Goal: Information Seeking & Learning: Find contact information

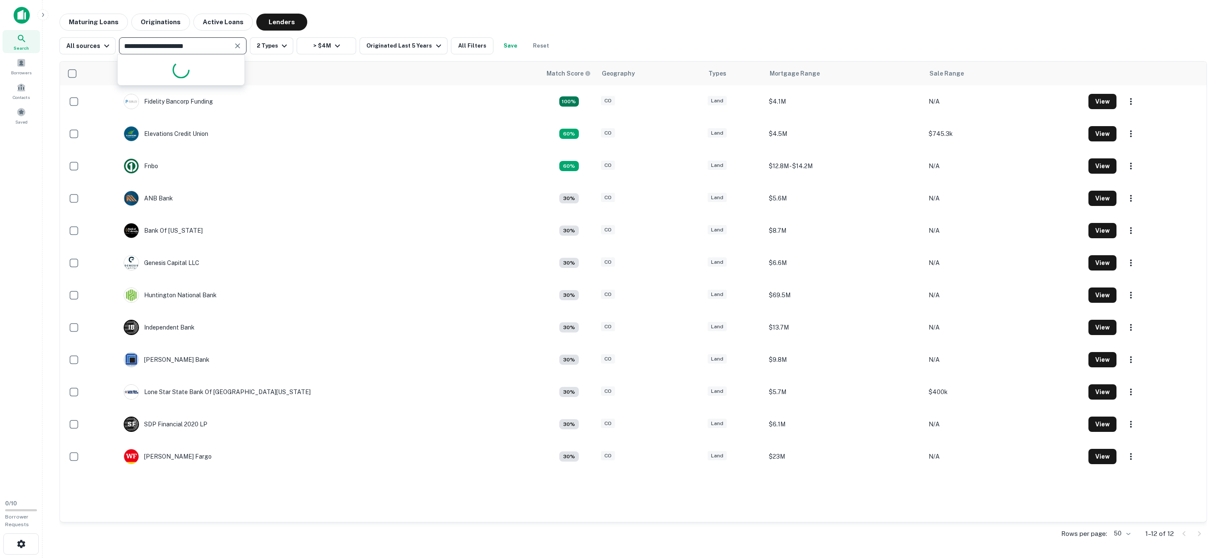
drag, startPoint x: 168, startPoint y: 39, endPoint x: 121, endPoint y: 39, distance: 47.2
click at [121, 38] on div "**********" at bounding box center [183, 45] width 128 height 17
type input "**********"
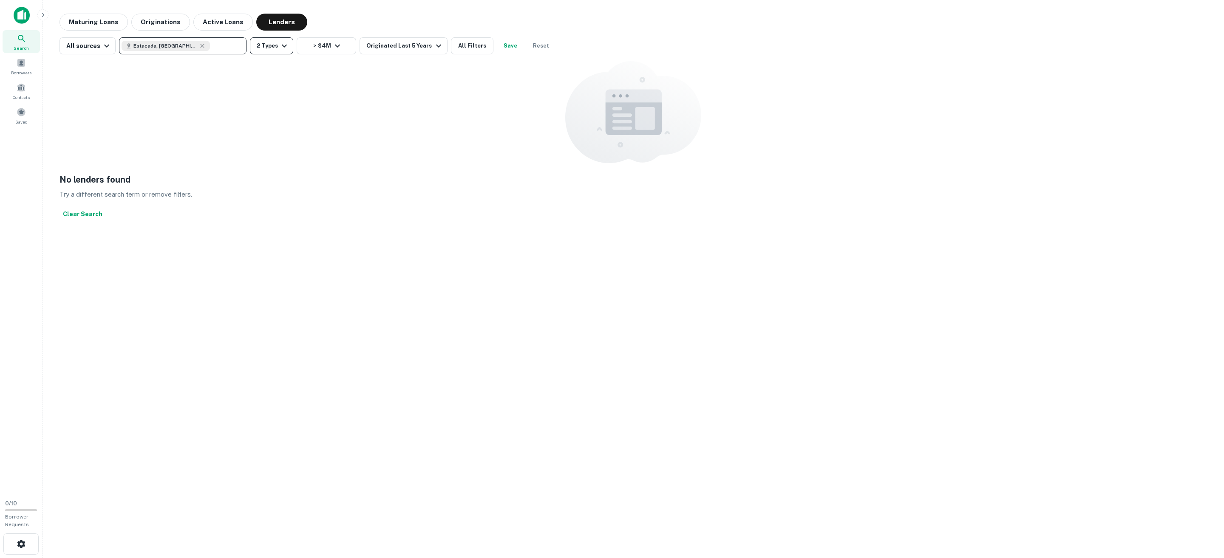
click at [279, 43] on icon "button" at bounding box center [284, 46] width 10 height 10
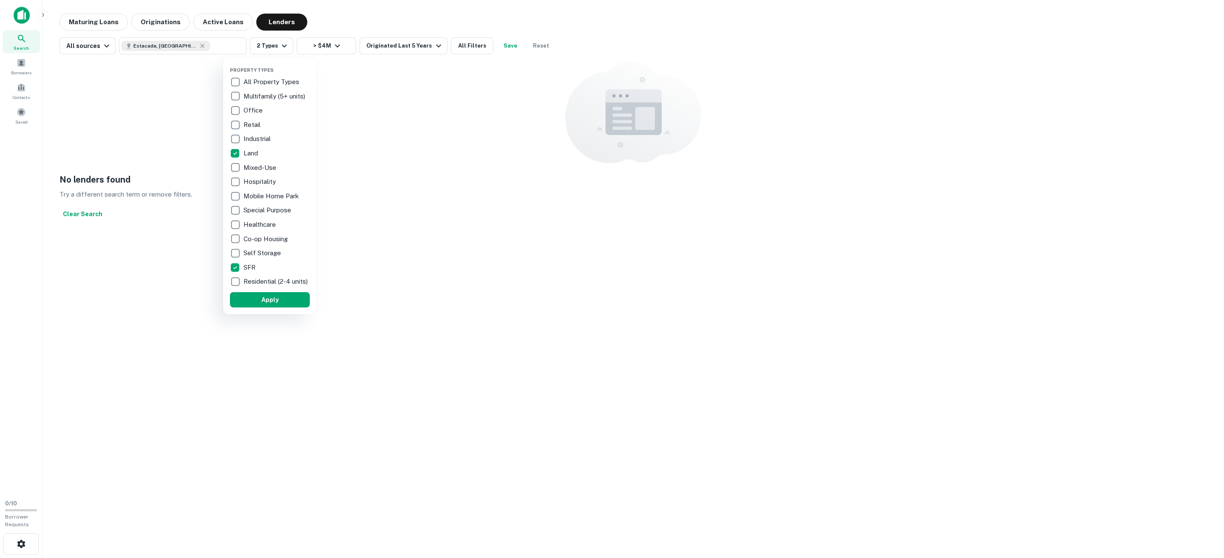
drag, startPoint x: 269, startPoint y: 307, endPoint x: 276, endPoint y: 170, distance: 136.6
click at [269, 307] on button "Apply" at bounding box center [270, 299] width 80 height 15
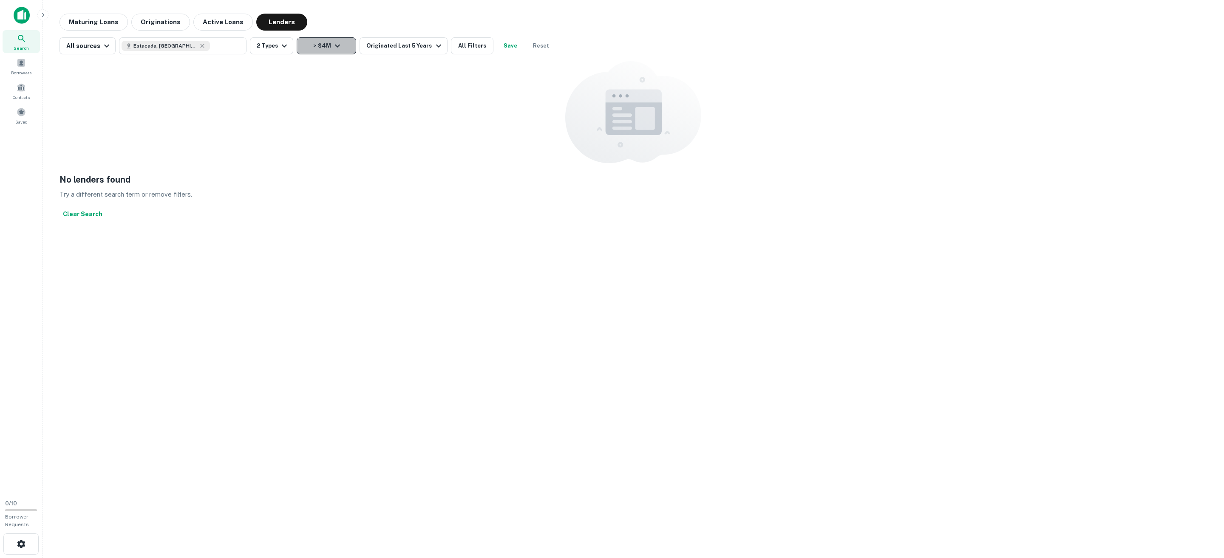
click at [335, 45] on icon "button" at bounding box center [337, 46] width 5 height 3
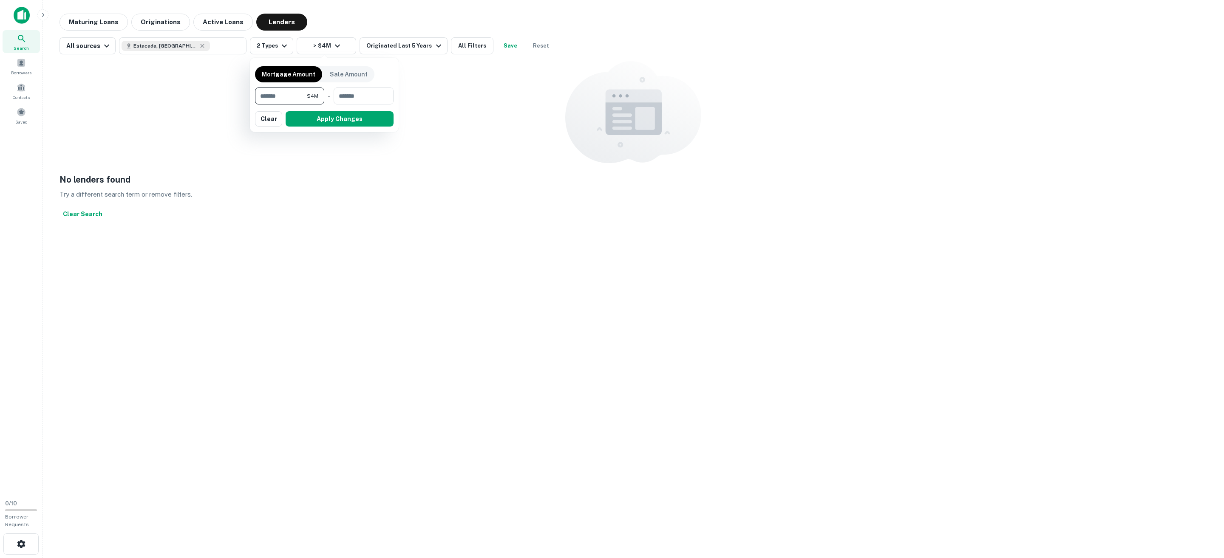
click at [430, 14] on div at bounding box center [612, 279] width 1224 height 558
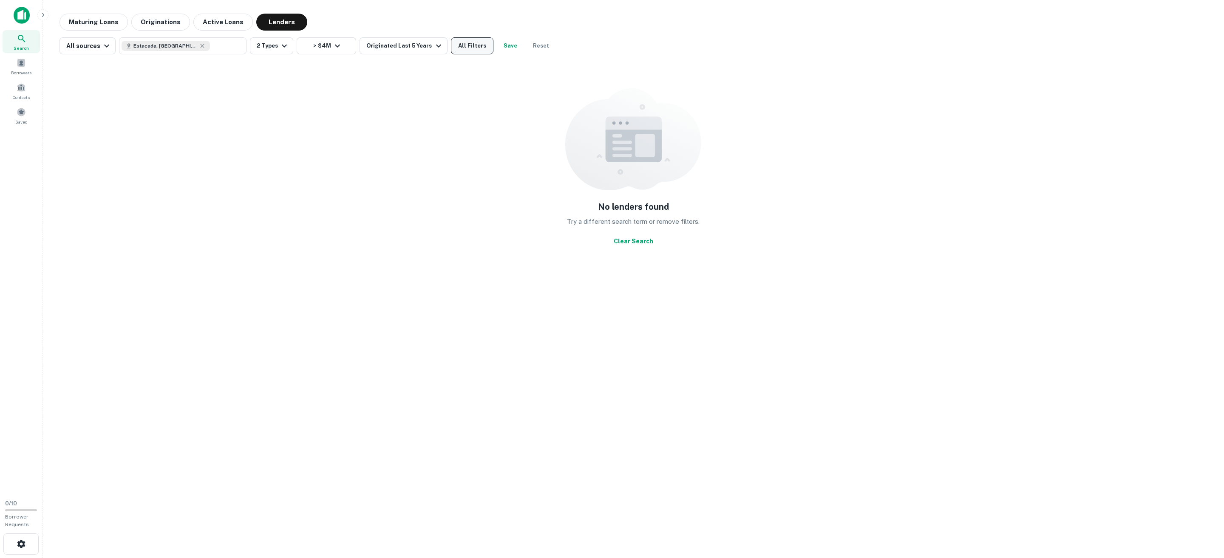
click at [454, 40] on button "All Filters" at bounding box center [472, 45] width 43 height 17
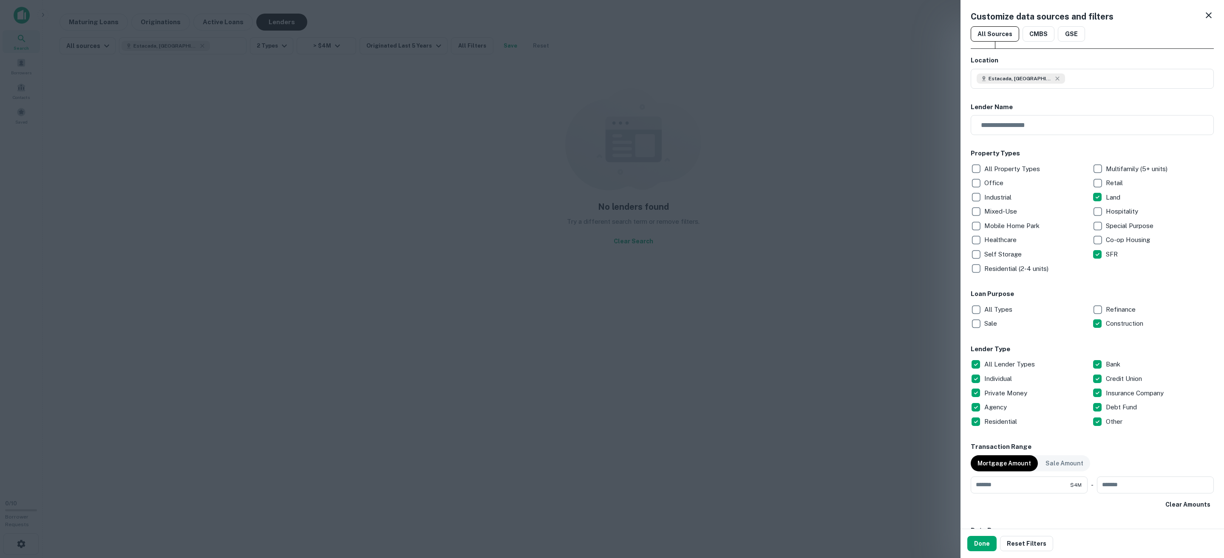
drag, startPoint x: 197, startPoint y: 77, endPoint x: 123, endPoint y: 34, distance: 85.7
click at [197, 77] on div at bounding box center [612, 279] width 1224 height 558
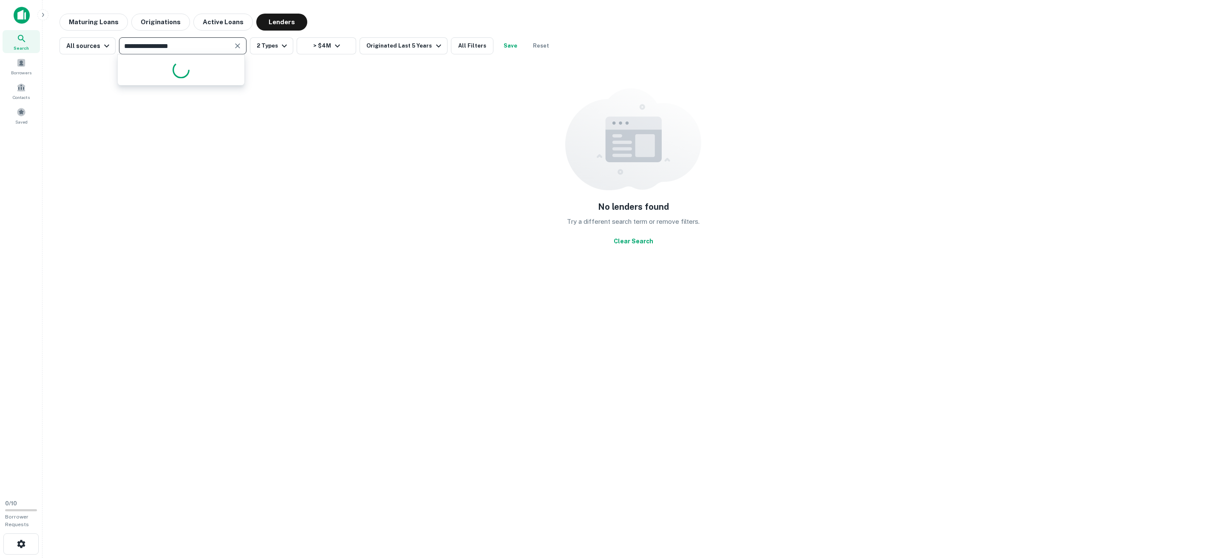
drag, startPoint x: 195, startPoint y: 45, endPoint x: 140, endPoint y: 45, distance: 54.8
click at [140, 45] on input "**********" at bounding box center [176, 46] width 108 height 12
type input "**"
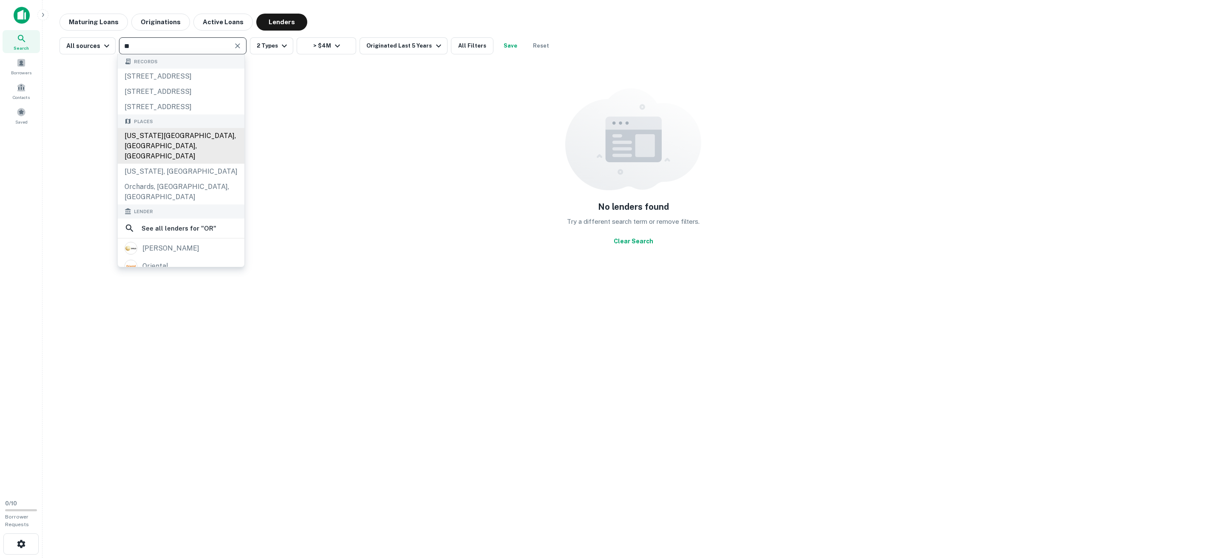
click at [179, 164] on div "[US_STATE][GEOGRAPHIC_DATA], [GEOGRAPHIC_DATA], [GEOGRAPHIC_DATA]" at bounding box center [181, 146] width 127 height 36
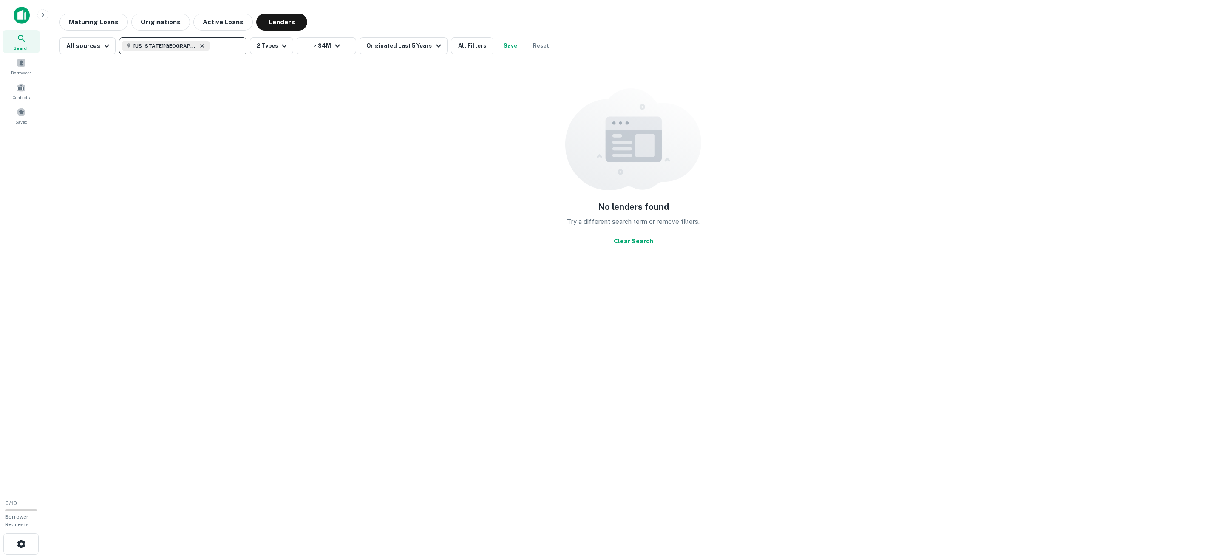
click at [199, 46] on icon at bounding box center [202, 46] width 7 height 7
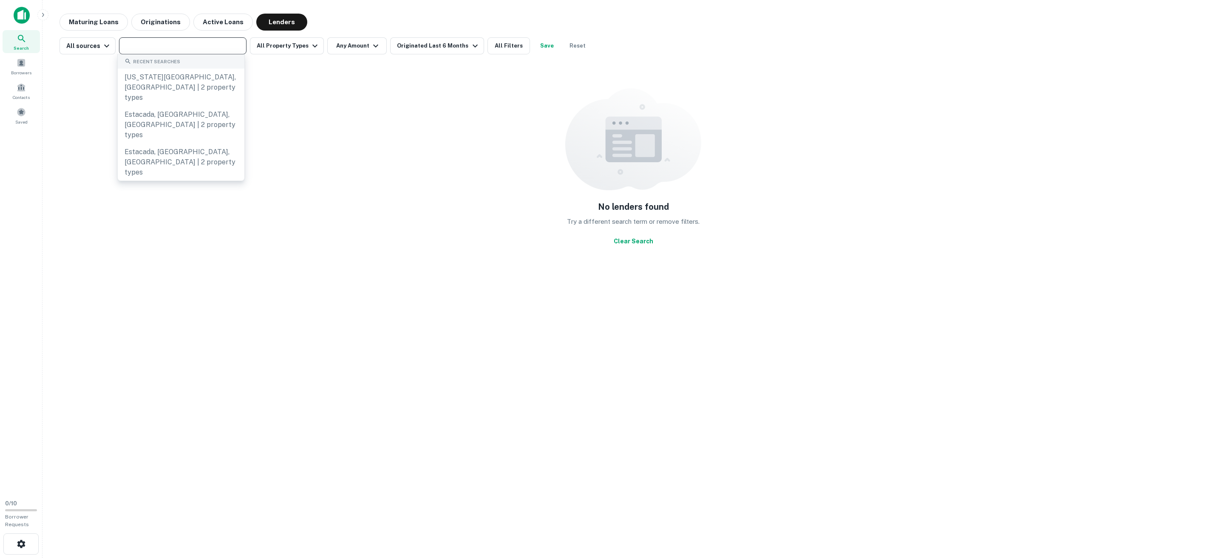
click at [184, 47] on input "text" at bounding box center [182, 46] width 121 height 12
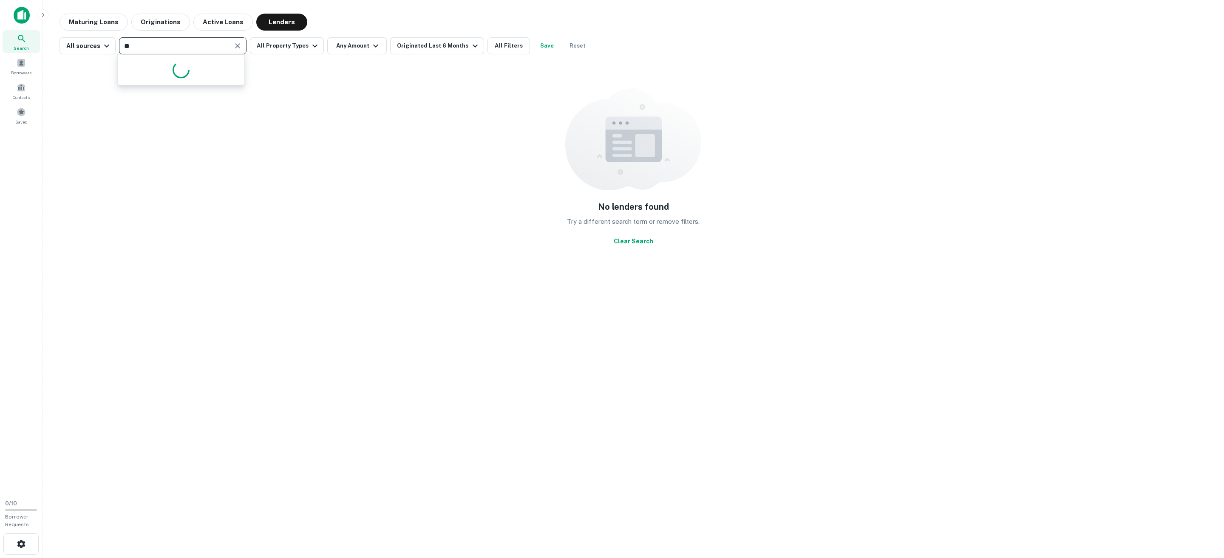
type input "*"
type input "**"
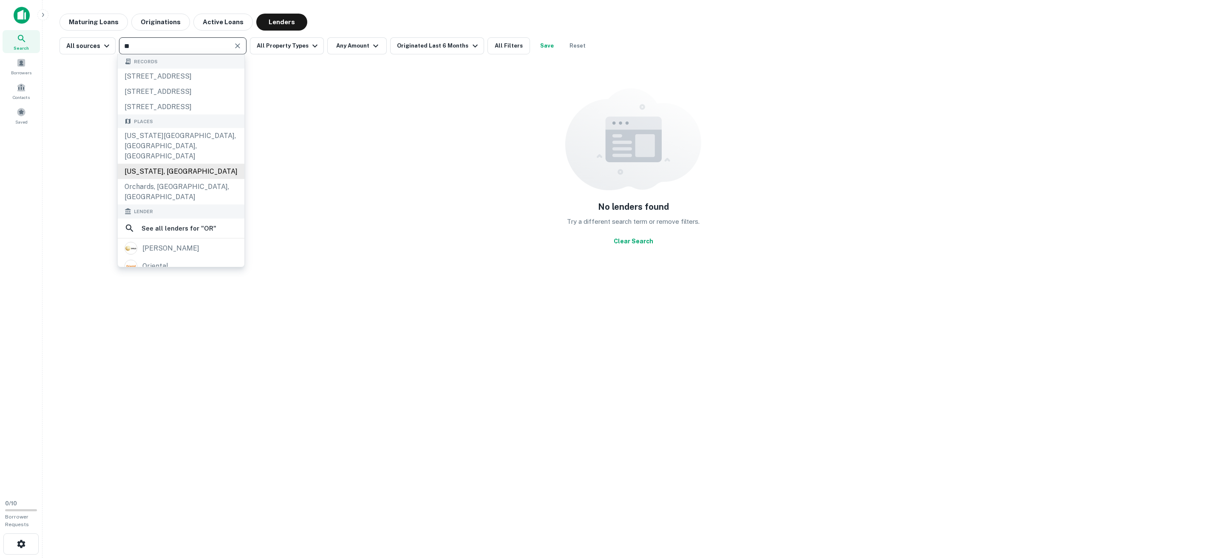
click at [193, 179] on div "[US_STATE], [GEOGRAPHIC_DATA]" at bounding box center [181, 171] width 127 height 15
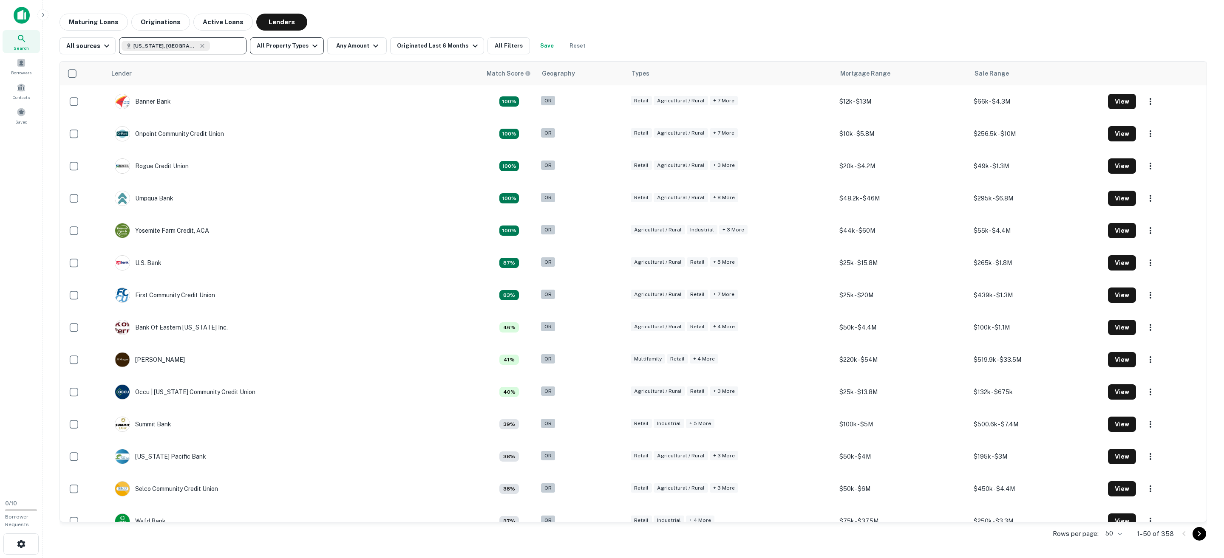
click at [296, 43] on button "All Property Types" at bounding box center [287, 45] width 74 height 17
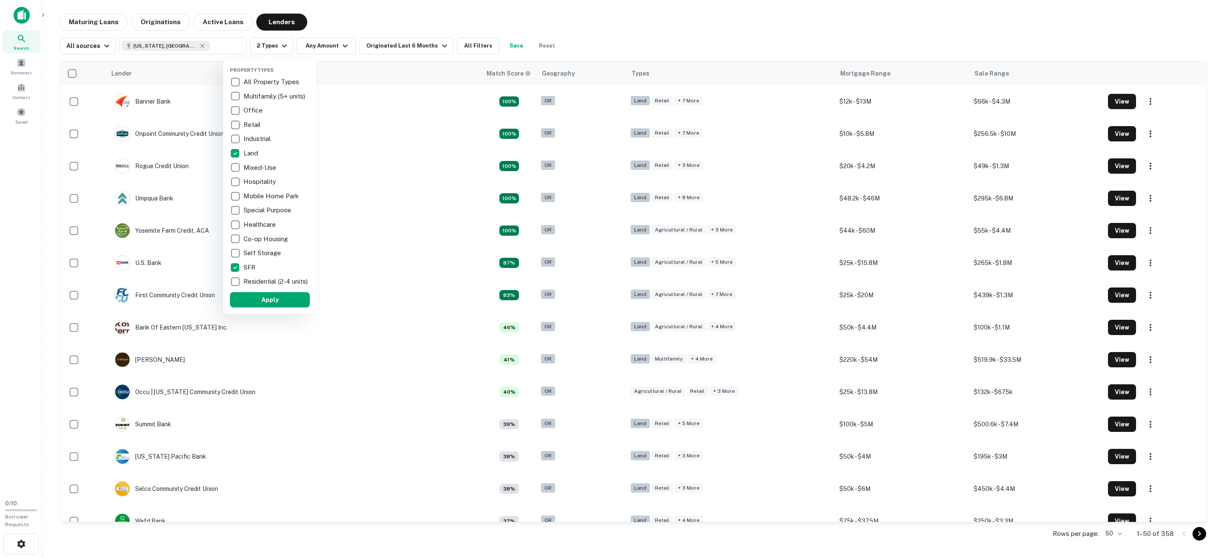
click at [266, 306] on button "Apply" at bounding box center [270, 299] width 80 height 15
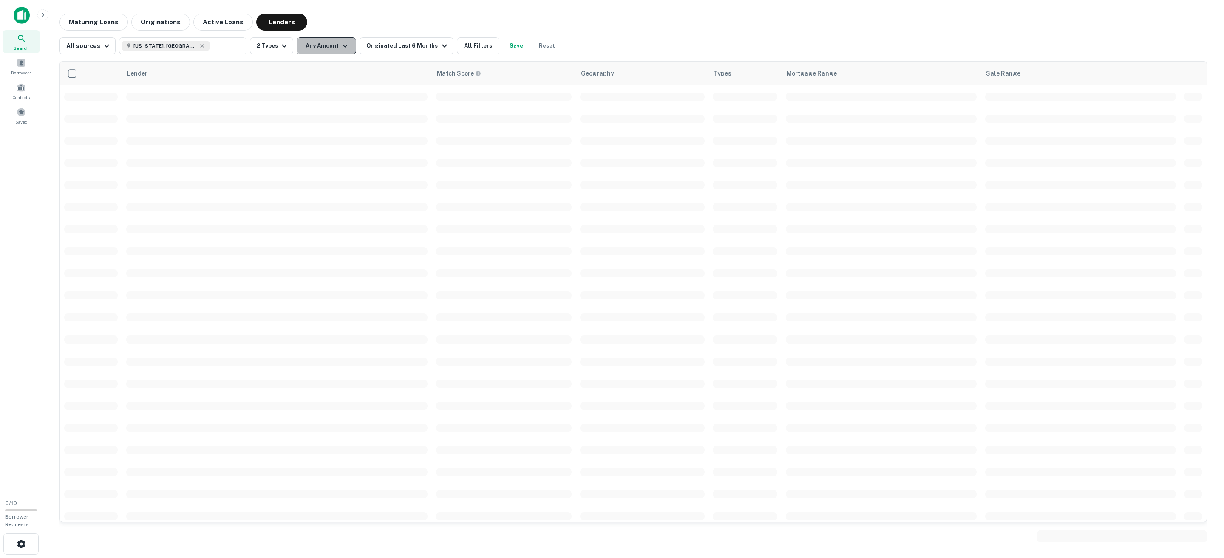
click at [340, 43] on icon "button" at bounding box center [345, 46] width 10 height 10
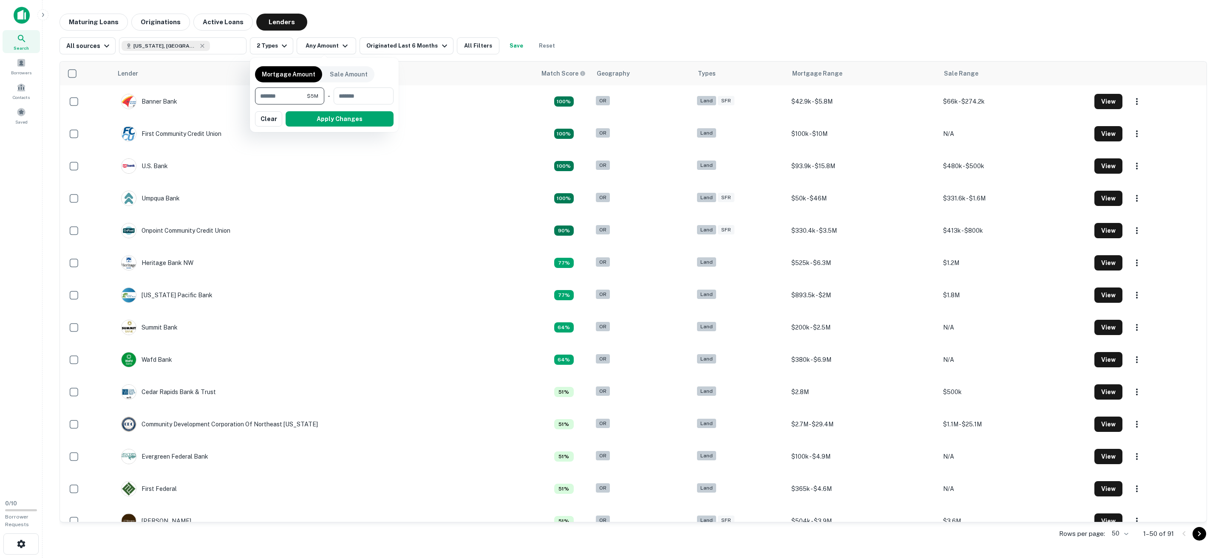
type input "*******"
drag, startPoint x: 327, startPoint y: 123, endPoint x: 418, endPoint y: 9, distance: 145.5
click at [327, 123] on button "Apply Changes" at bounding box center [340, 118] width 108 height 15
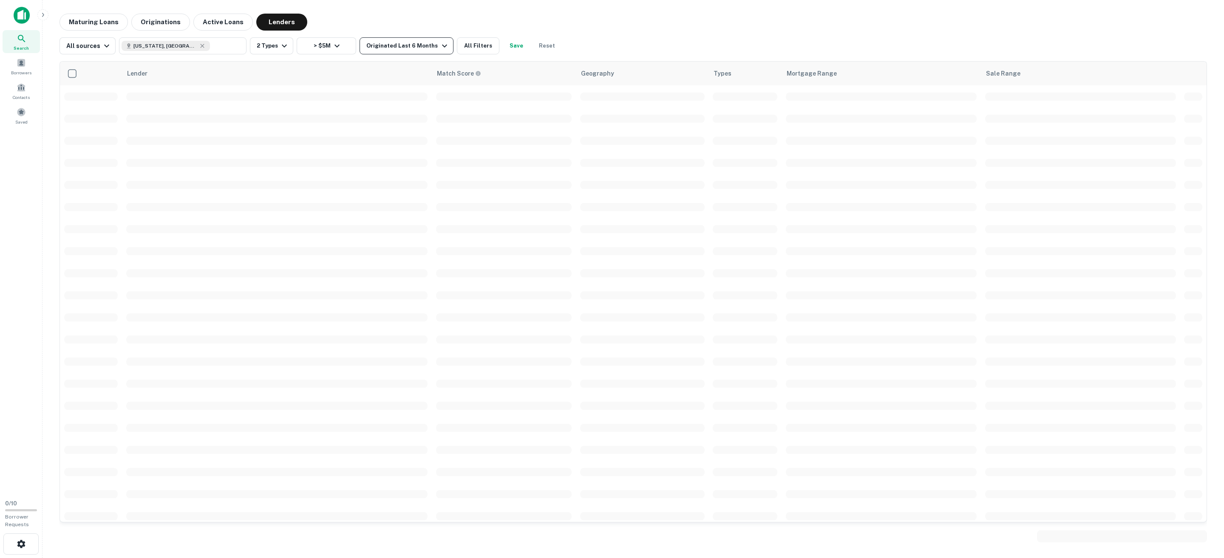
click at [410, 47] on div "Originated Last 6 Months" at bounding box center [407, 46] width 83 height 10
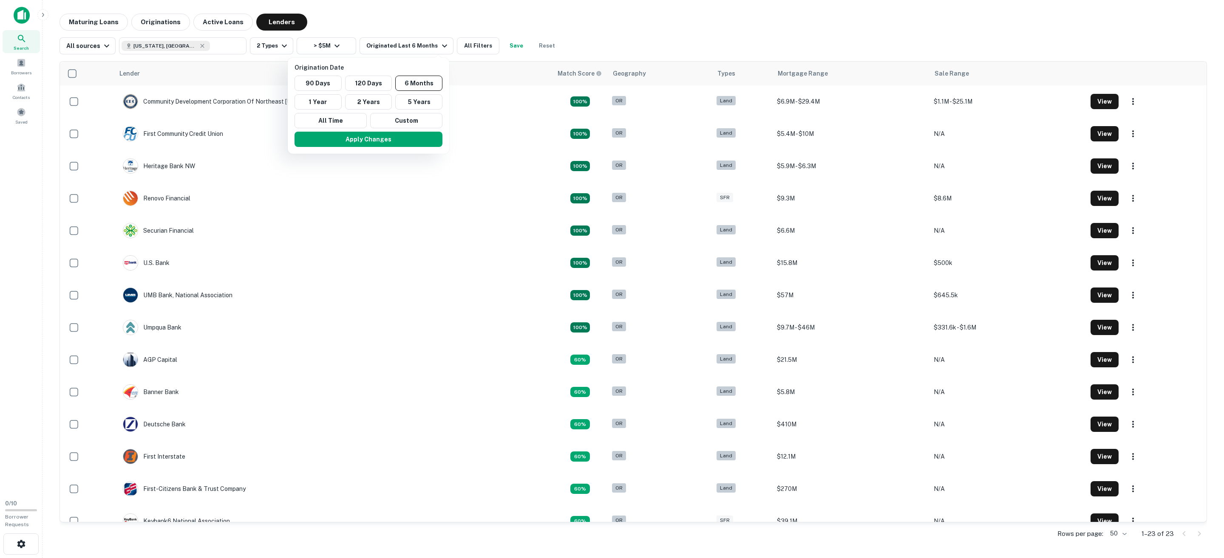
click at [468, 44] on div at bounding box center [612, 279] width 1224 height 558
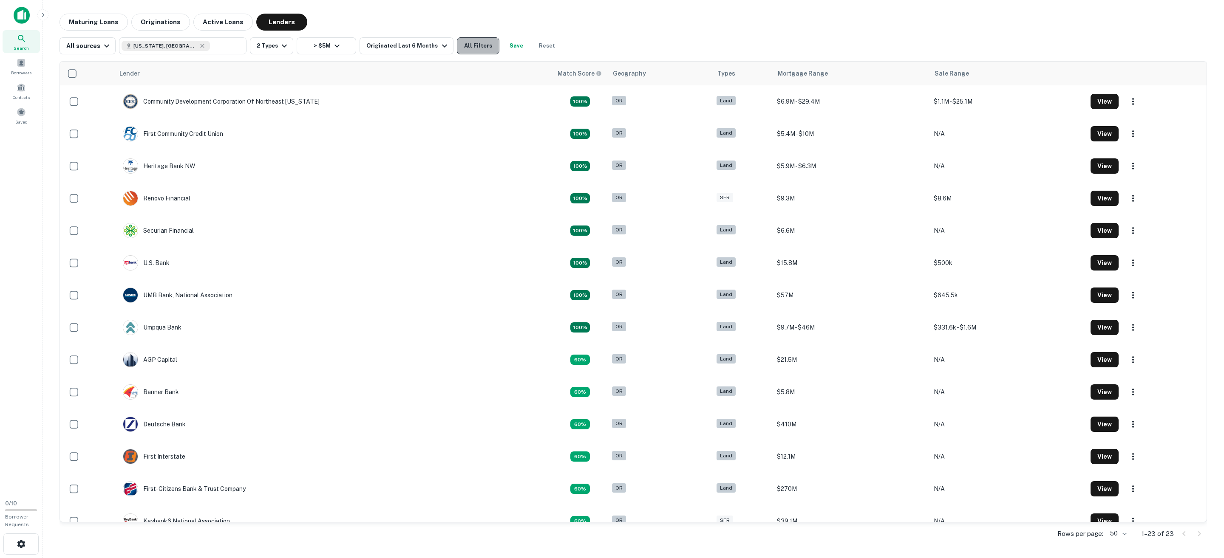
click at [471, 44] on button "All Filters" at bounding box center [478, 45] width 43 height 17
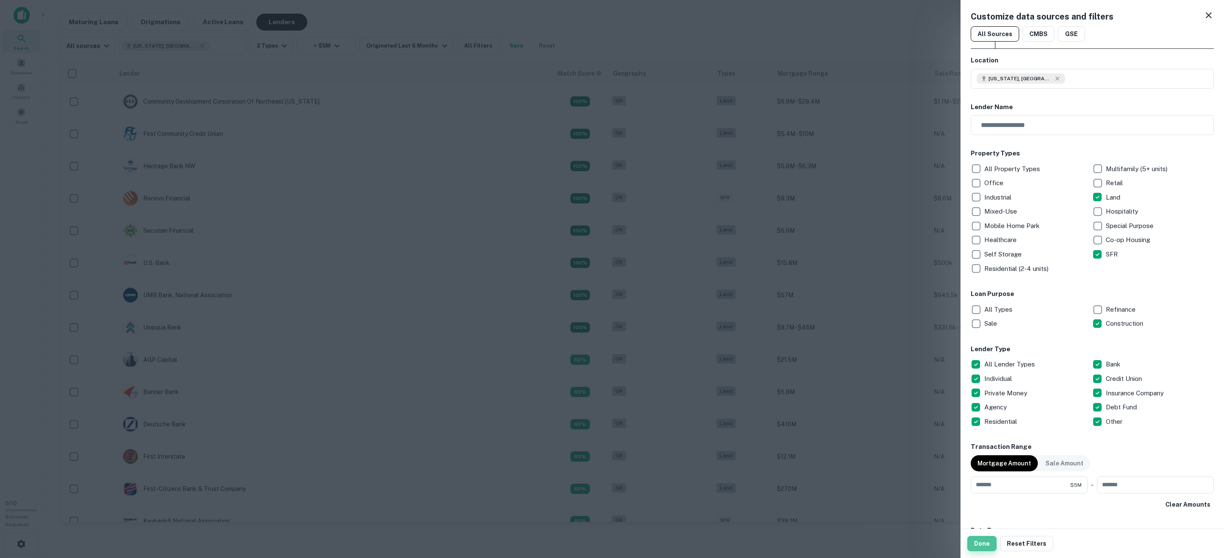
click at [989, 544] on button "Done" at bounding box center [981, 543] width 29 height 15
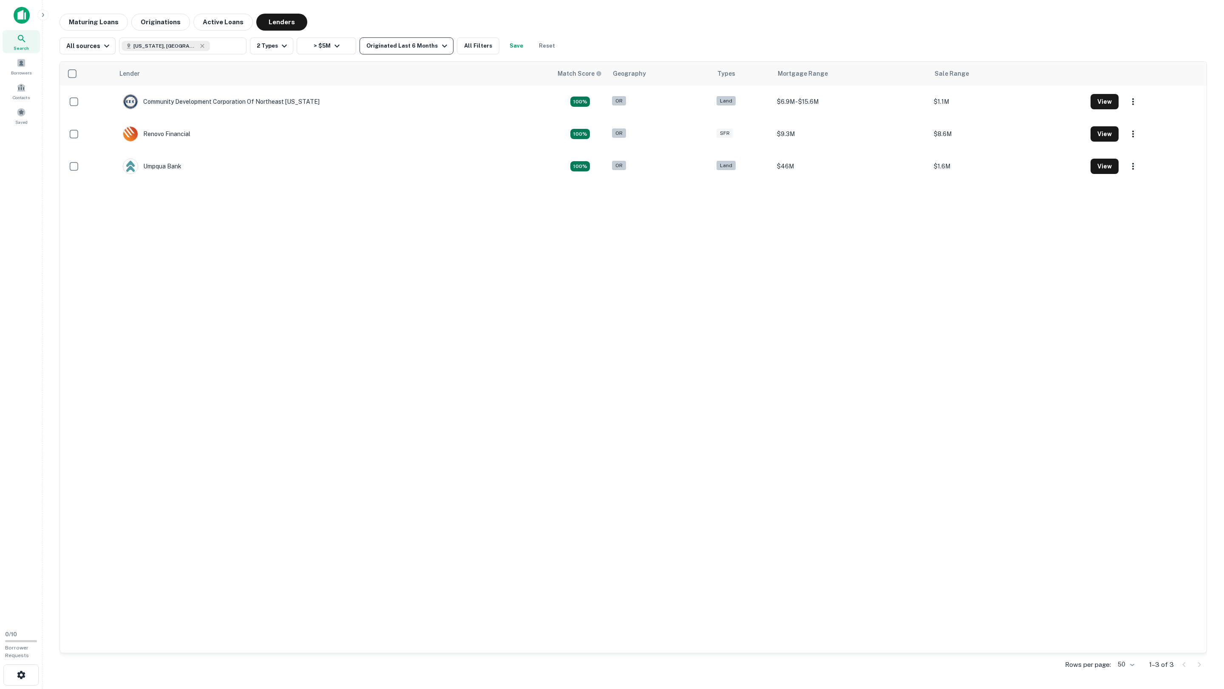
click at [403, 44] on div "Originated Last 6 Months" at bounding box center [407, 46] width 83 height 10
click at [415, 100] on button "5 Years" at bounding box center [418, 101] width 47 height 15
click at [364, 142] on button "Apply Changes" at bounding box center [363, 139] width 148 height 15
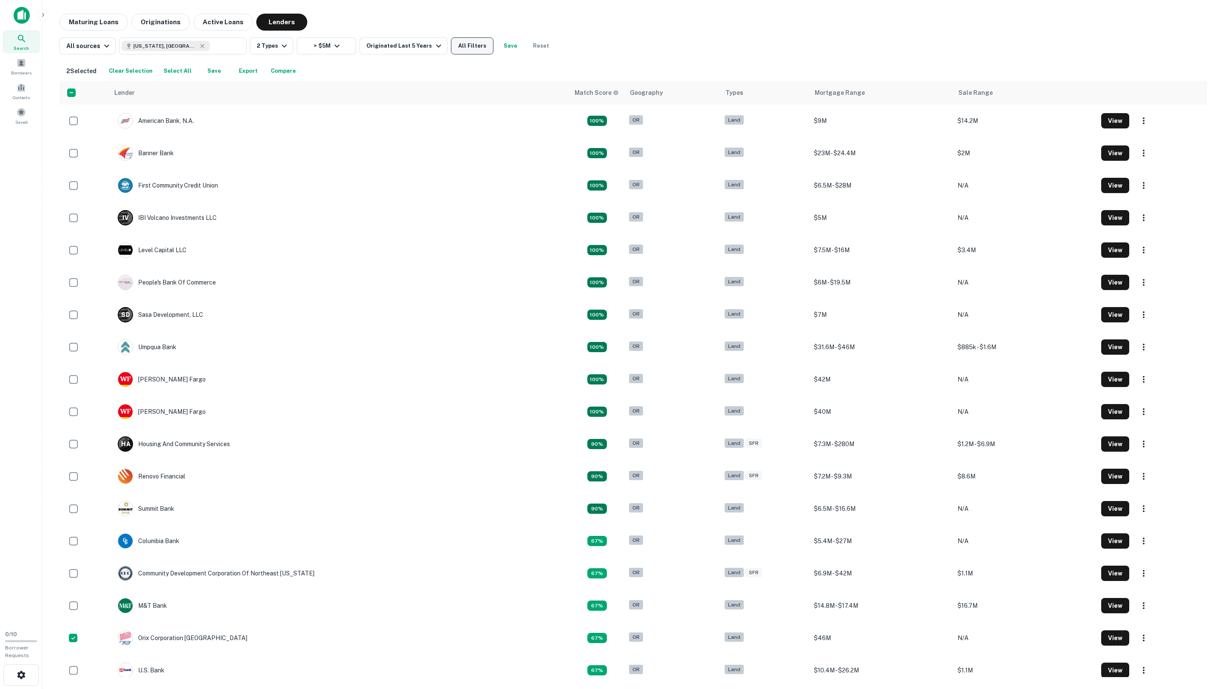
click at [453, 48] on button "All Filters" at bounding box center [472, 45] width 43 height 17
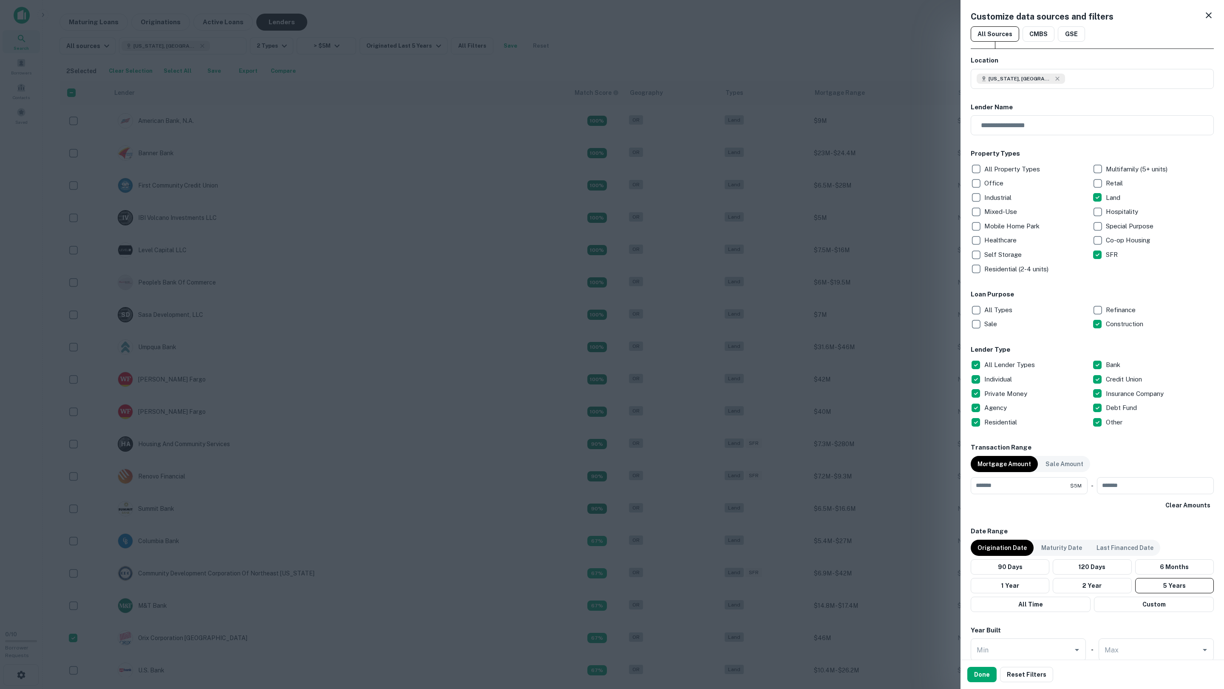
click at [260, 63] on div at bounding box center [612, 344] width 1224 height 689
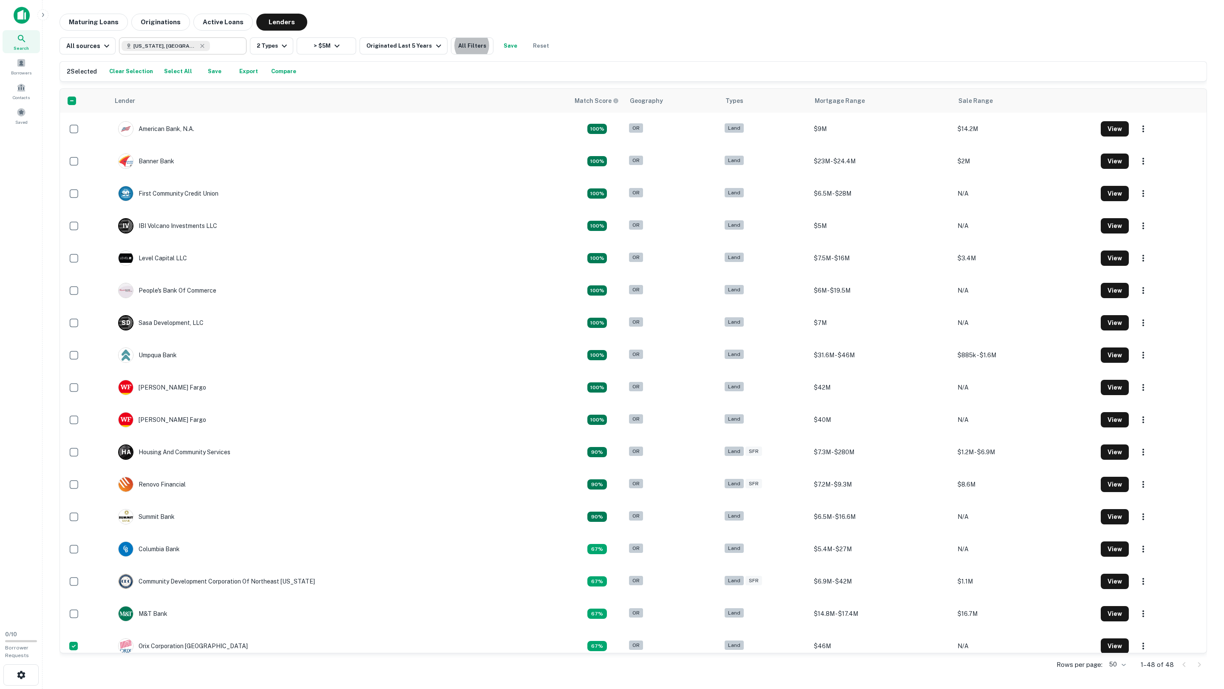
click at [210, 48] on input "text" at bounding box center [226, 46] width 33 height 12
type input "**********"
drag, startPoint x: 166, startPoint y: 43, endPoint x: 114, endPoint y: 43, distance: 52.3
click at [116, 43] on div "**********" at bounding box center [307, 45] width 495 height 17
type input "**********"
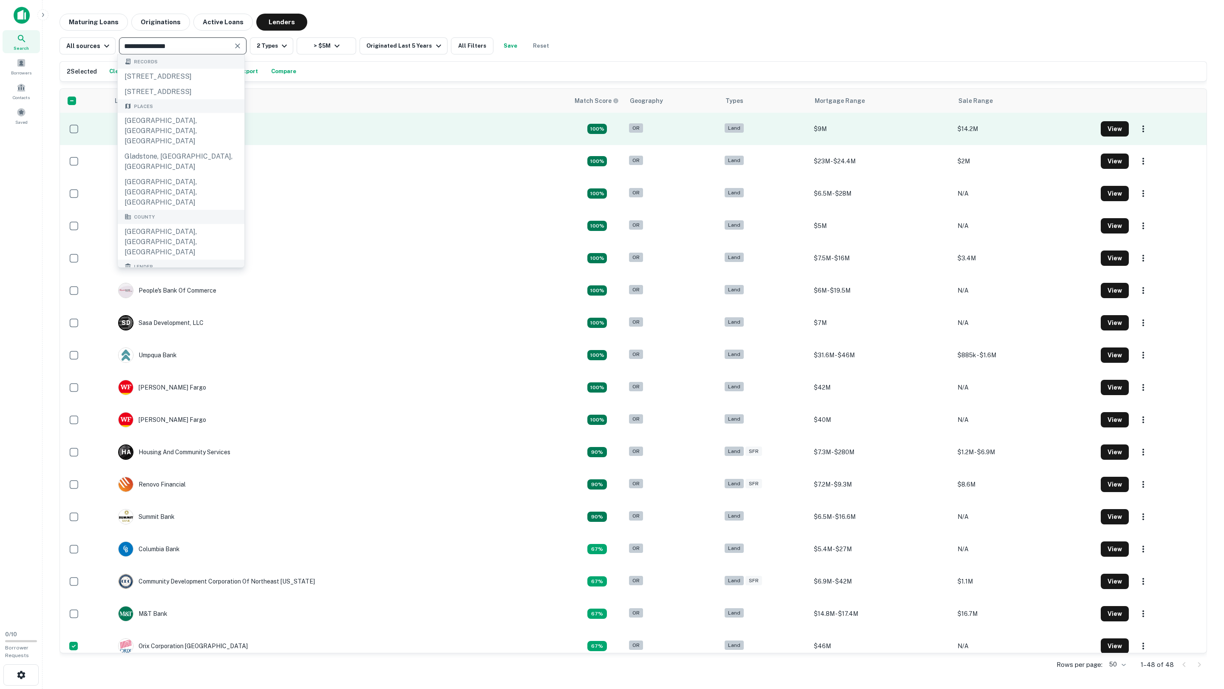
click at [166, 138] on div "Clackamas County, OR, USA" at bounding box center [181, 131] width 127 height 36
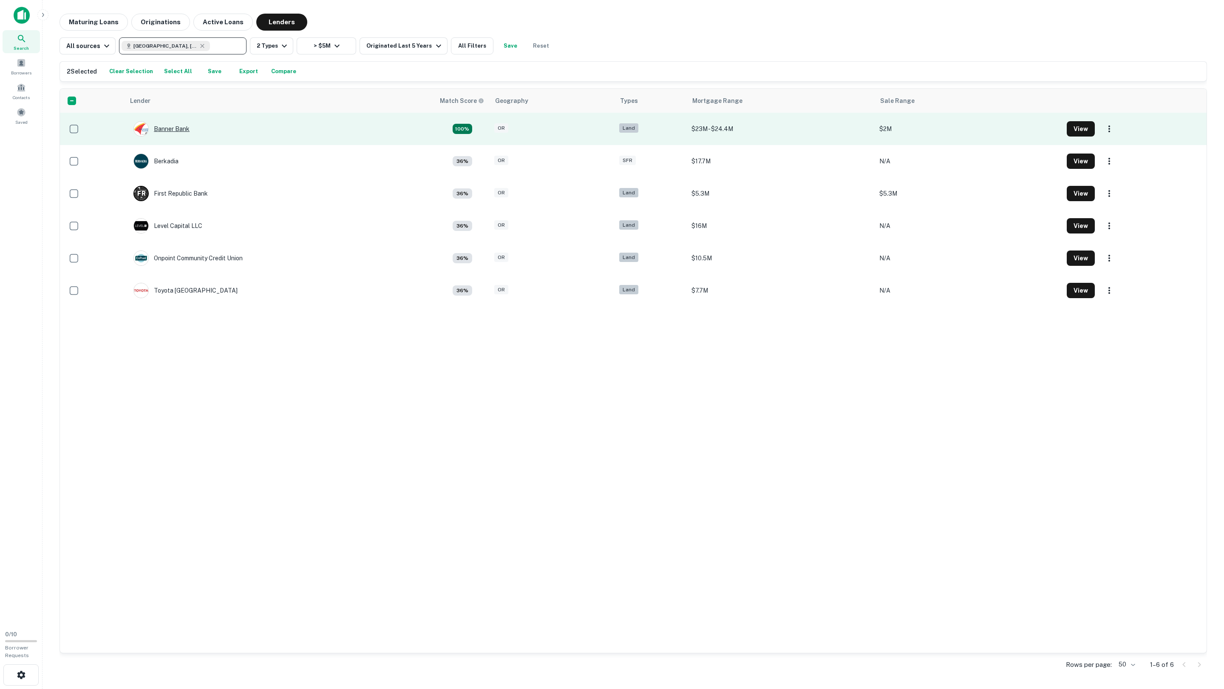
click at [164, 127] on div "Banner Bank" at bounding box center [161, 128] width 56 height 15
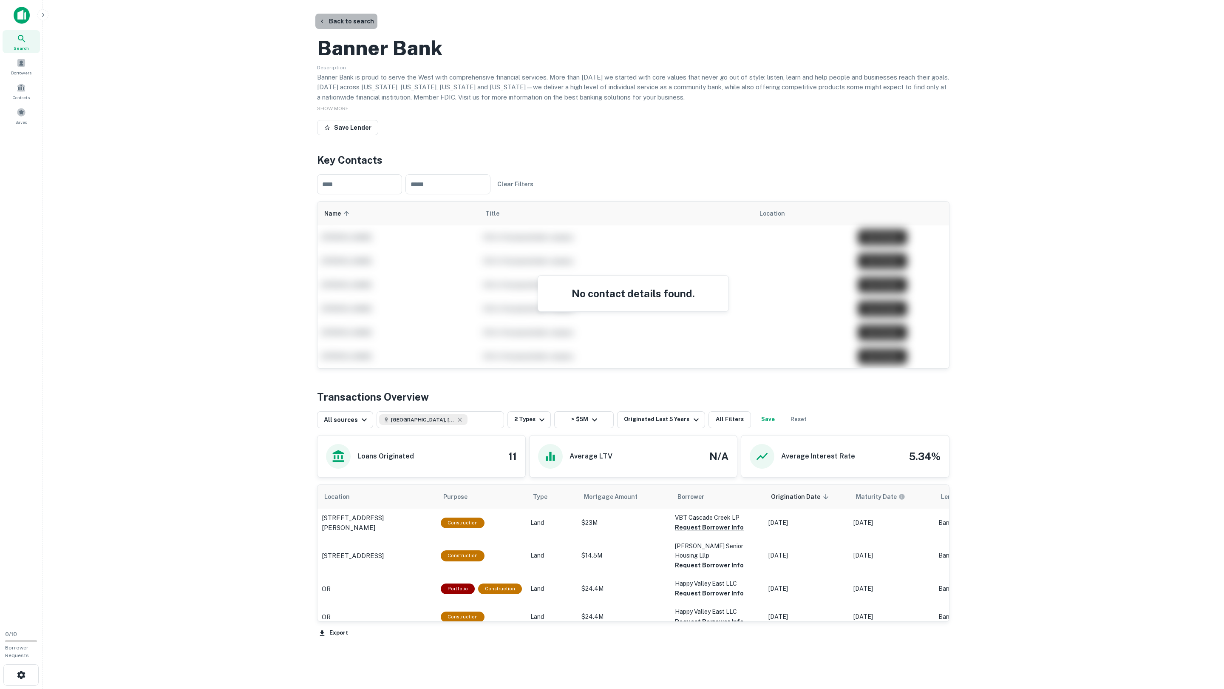
click at [351, 14] on button "Back to search" at bounding box center [346, 21] width 62 height 15
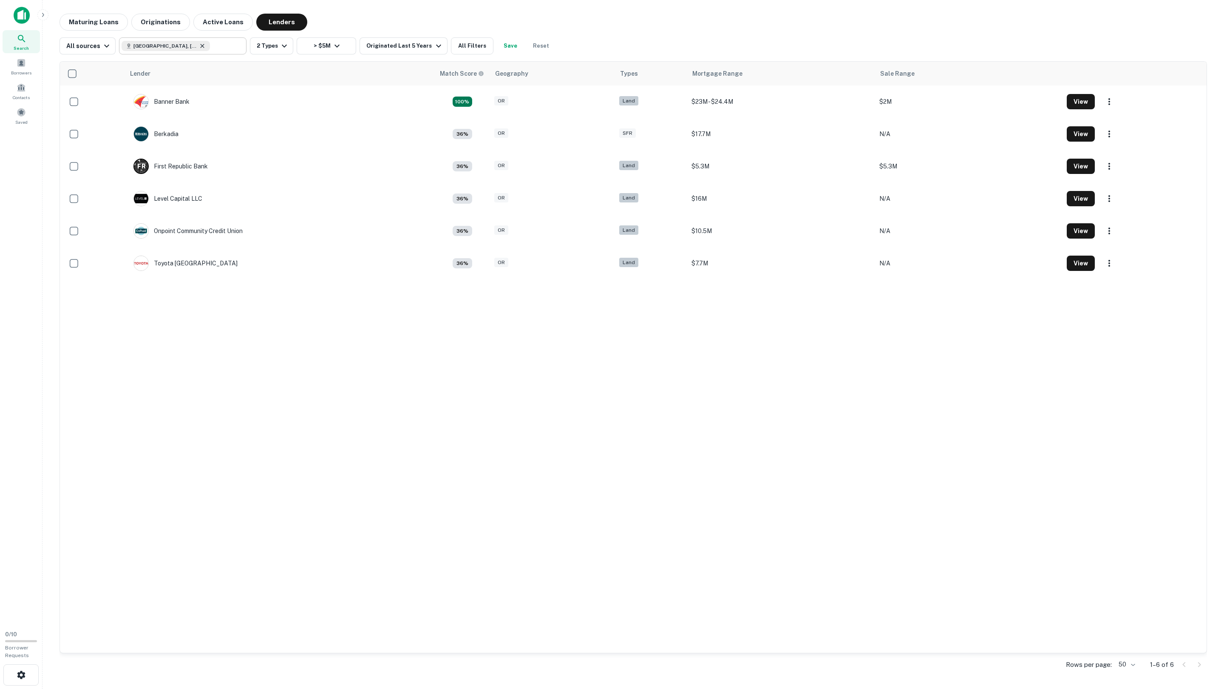
click at [199, 46] on icon at bounding box center [202, 46] width 7 height 7
type input "******"
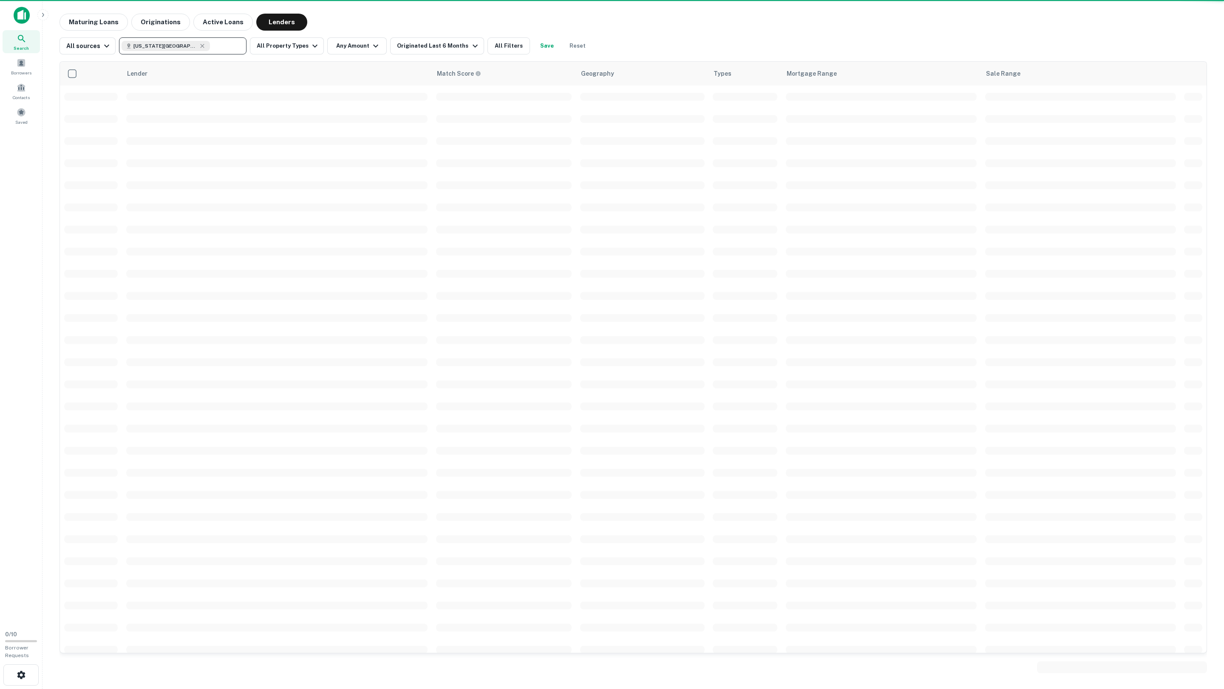
drag, startPoint x: 145, startPoint y: 167, endPoint x: 152, endPoint y: 150, distance: 17.8
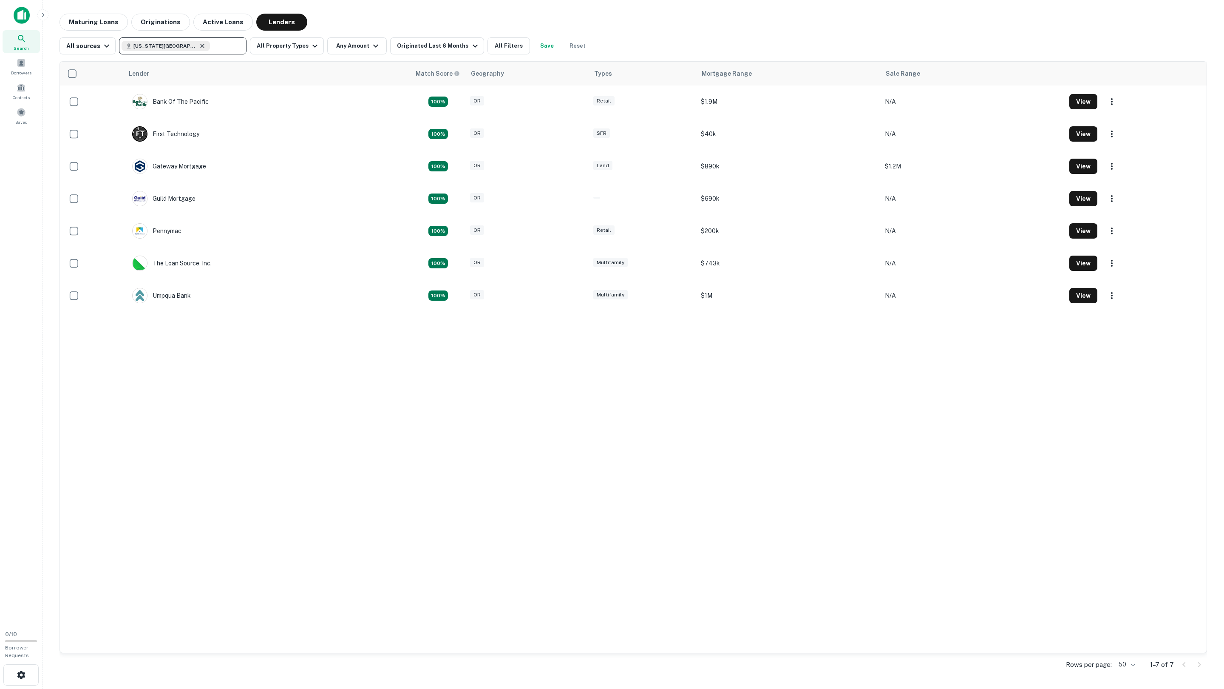
click at [200, 43] on icon at bounding box center [202, 46] width 7 height 7
click at [200, 43] on input "text" at bounding box center [182, 46] width 121 height 12
type input "******"
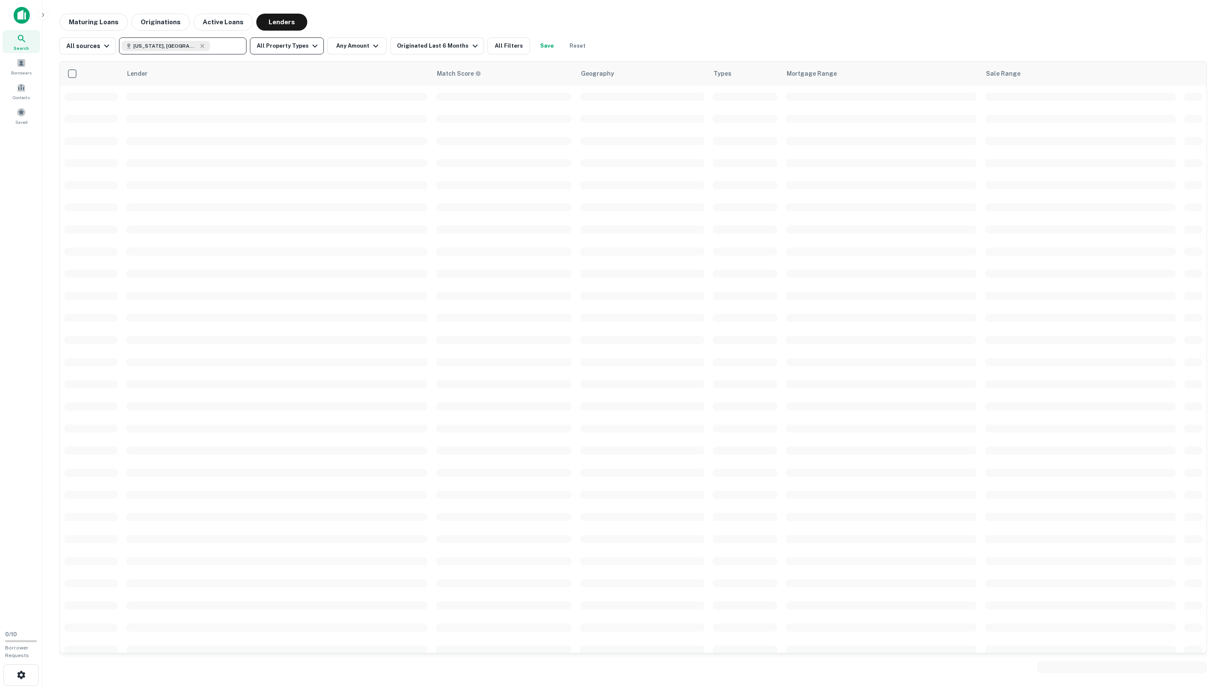
click at [286, 44] on button "All Property Types" at bounding box center [287, 45] width 74 height 17
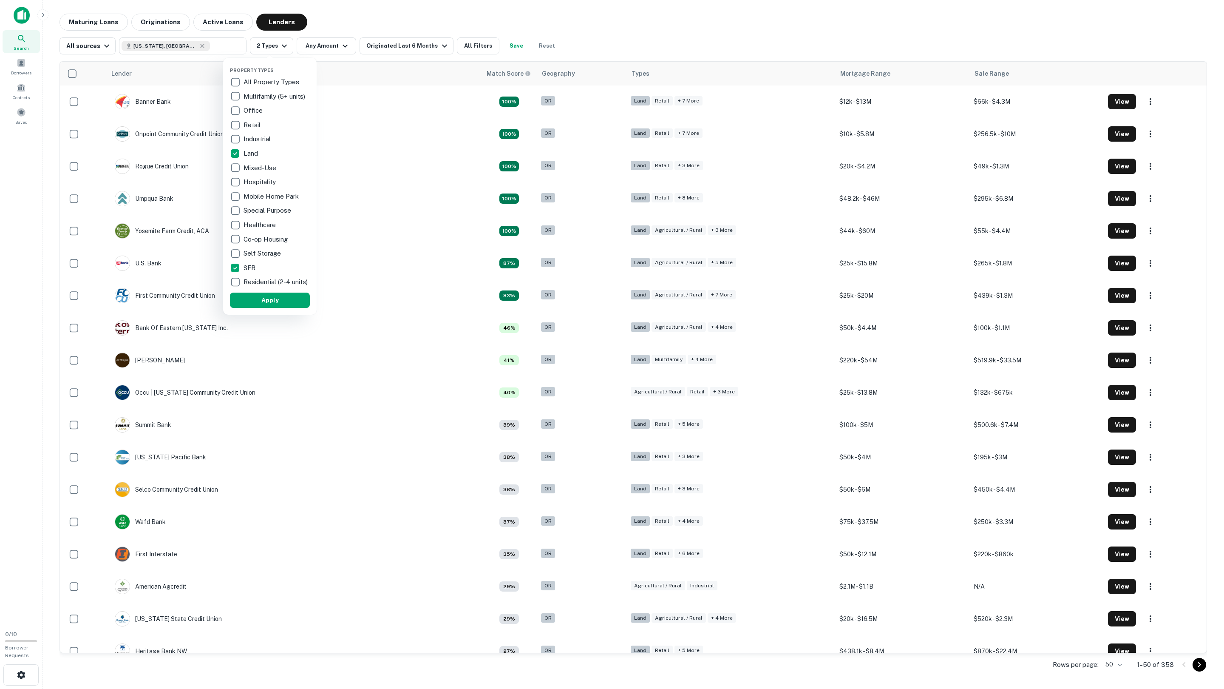
click at [267, 287] on p "Residential (2-4 units)" at bounding box center [277, 282] width 66 height 10
click at [246, 281] on p "Residential (2-4 units)" at bounding box center [277, 282] width 66 height 10
click at [250, 303] on button "Apply" at bounding box center [270, 299] width 80 height 15
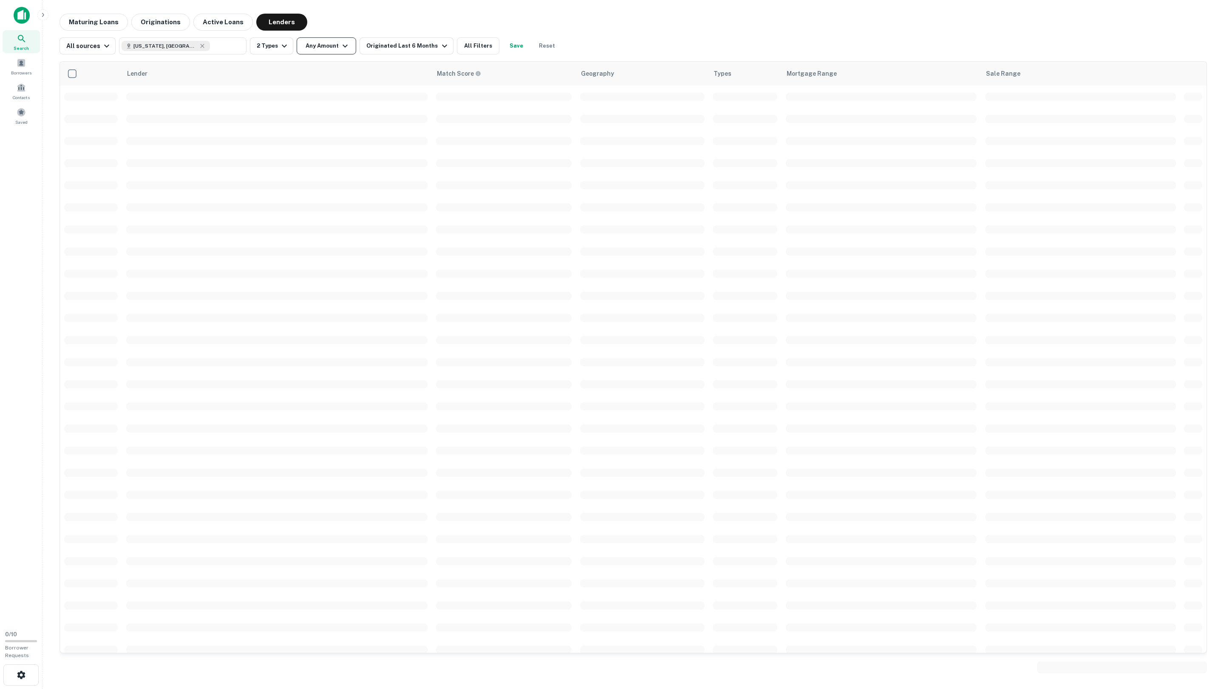
click at [340, 45] on icon "button" at bounding box center [345, 46] width 10 height 10
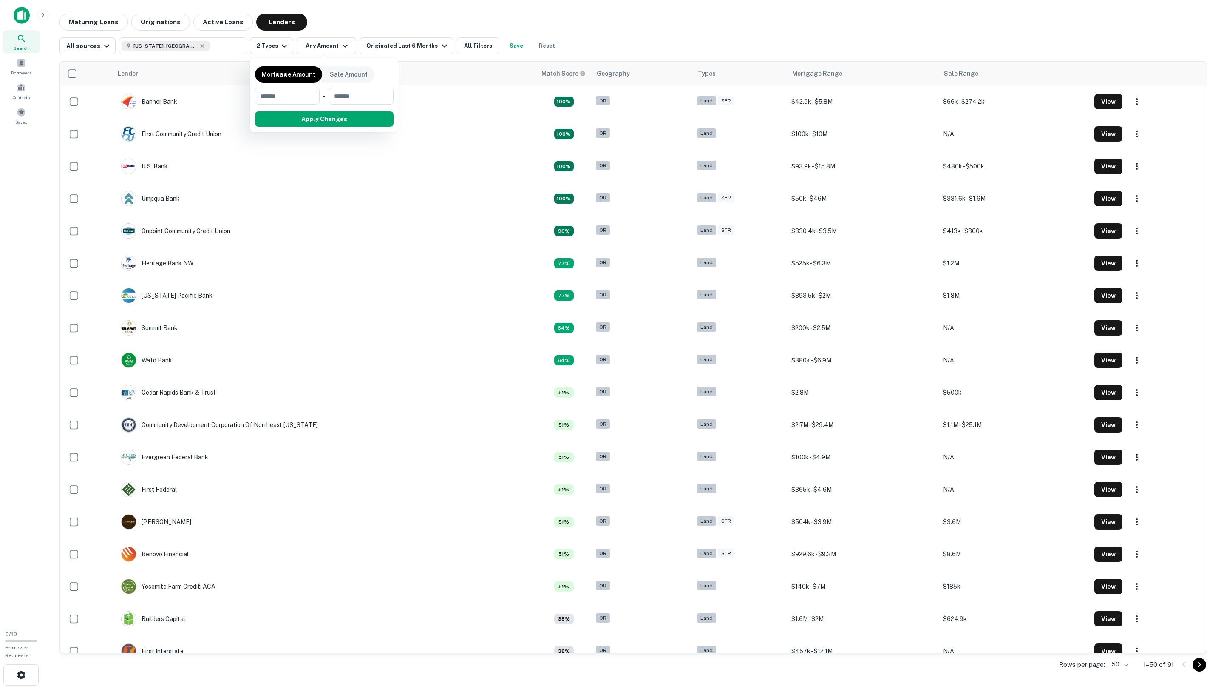
click at [55, 143] on div at bounding box center [612, 344] width 1224 height 689
click at [400, 45] on div "Originated Last 6 Months" at bounding box center [407, 46] width 83 height 10
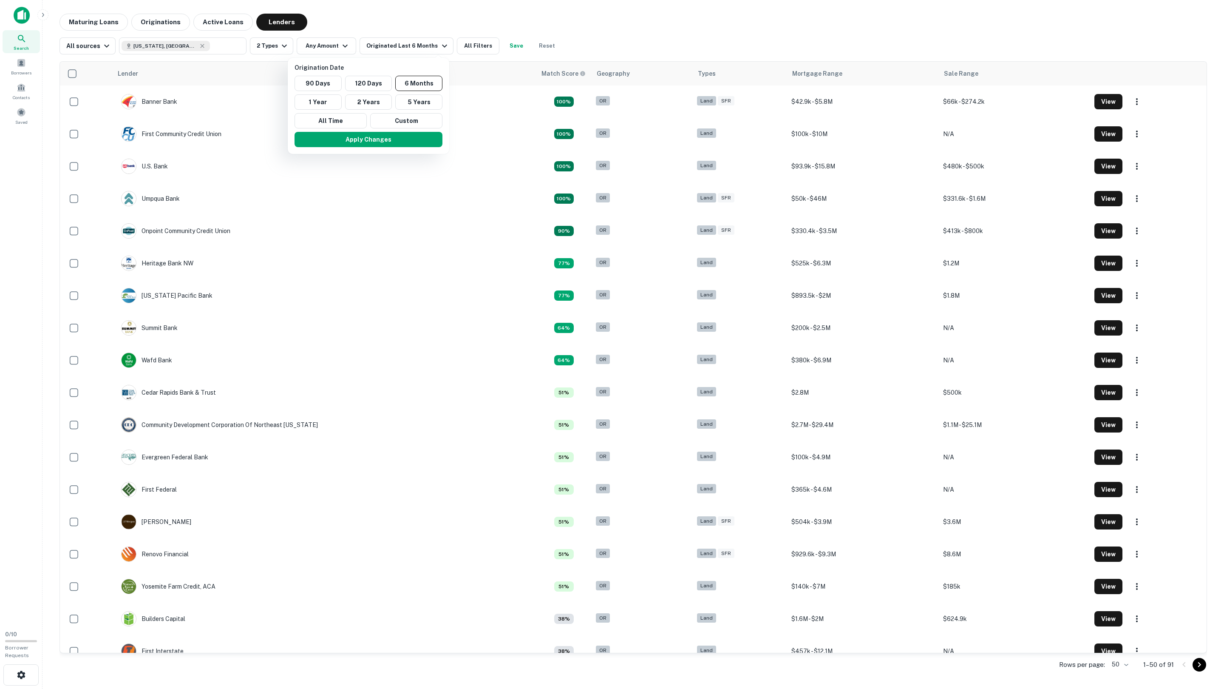
click at [388, 62] on div "Origination Date 90 Days 120 Days 6 Months 1 Year 2 Years 5 Years All Time Cust…" at bounding box center [369, 106] width 162 height 96
drag, startPoint x: 548, startPoint y: 21, endPoint x: 508, endPoint y: 43, distance: 45.3
click at [548, 21] on div at bounding box center [612, 344] width 1224 height 689
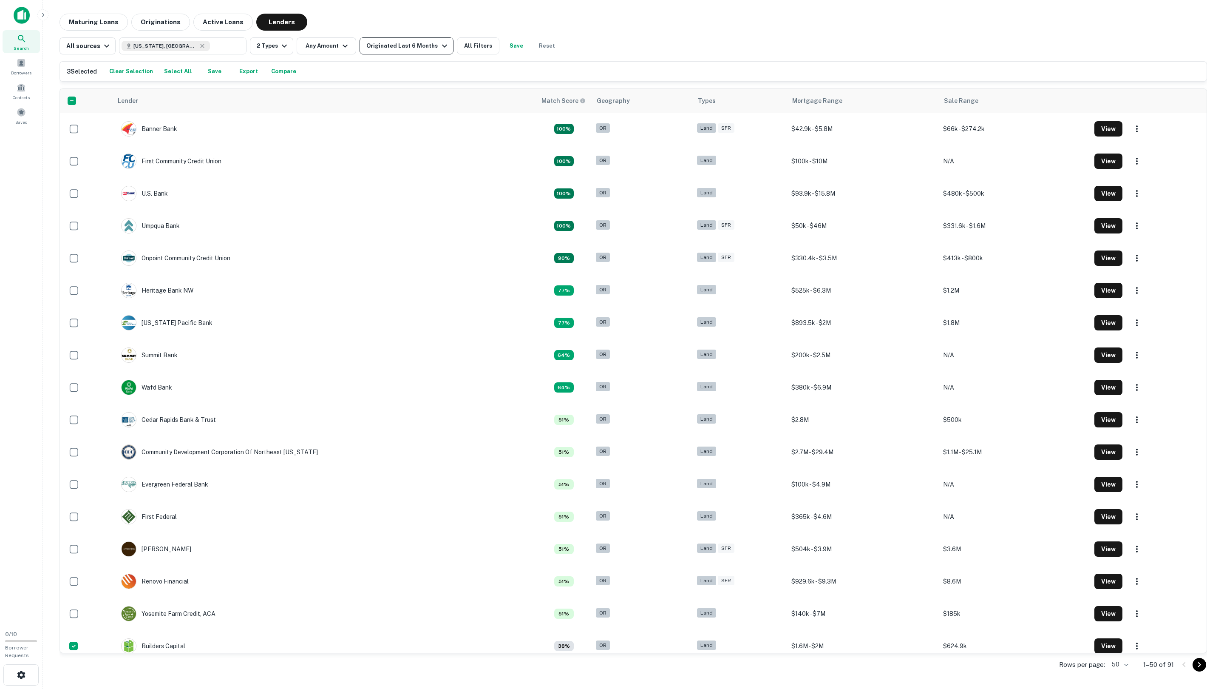
click at [392, 43] on div "Originated Last 6 Months" at bounding box center [407, 46] width 83 height 10
click at [408, 102] on button "5 Years" at bounding box center [418, 101] width 47 height 15
click at [366, 142] on button "Apply Changes" at bounding box center [363, 139] width 148 height 15
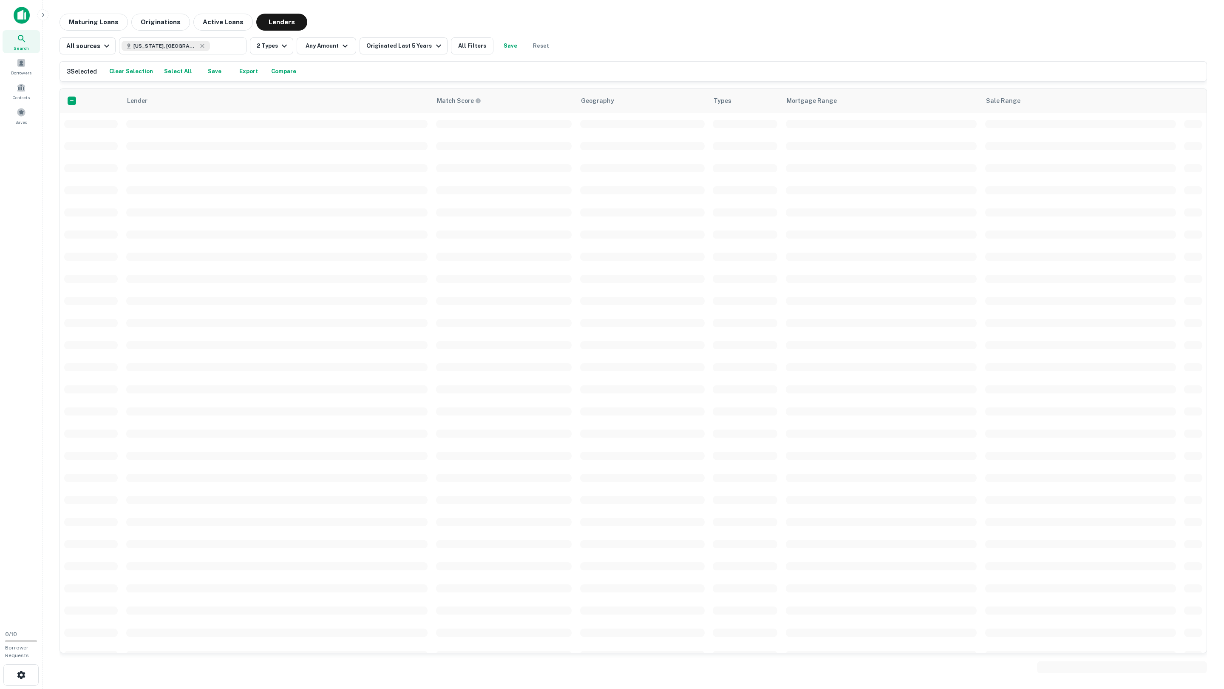
click at [310, 44] on div "Origination Date 90 Days 120 Days 6 Months 1 Year 2 Years 5 Years All Time Cust…" at bounding box center [612, 344] width 1224 height 689
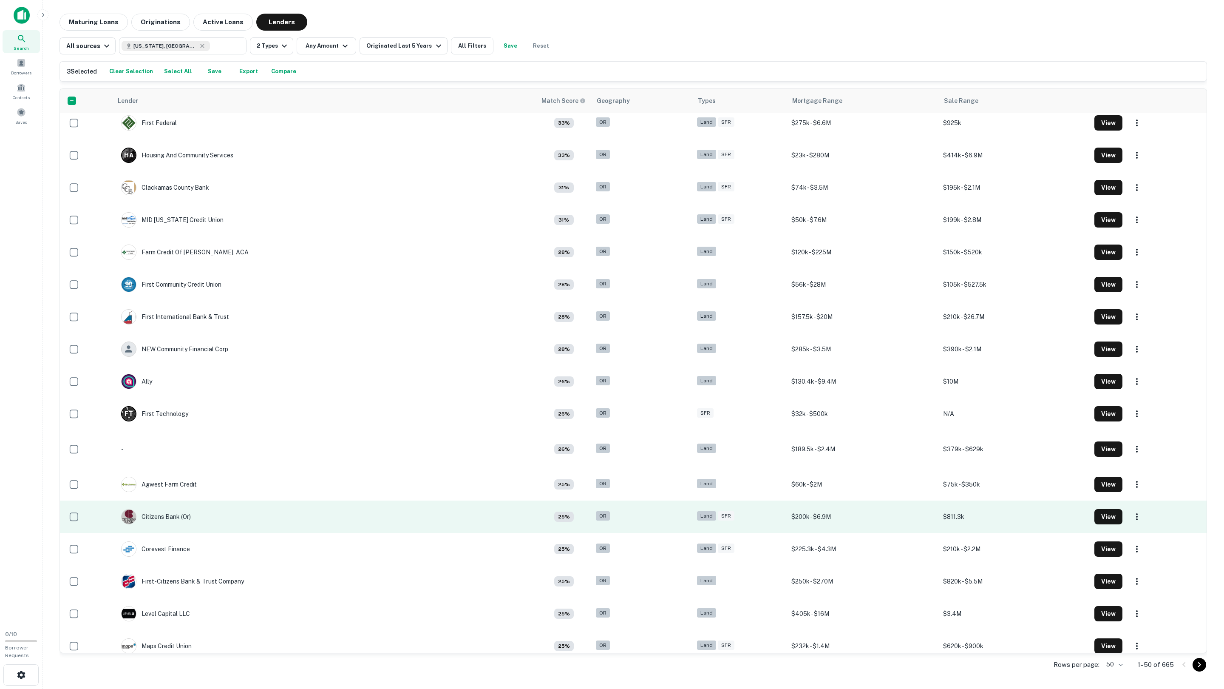
scroll to position [1080, 0]
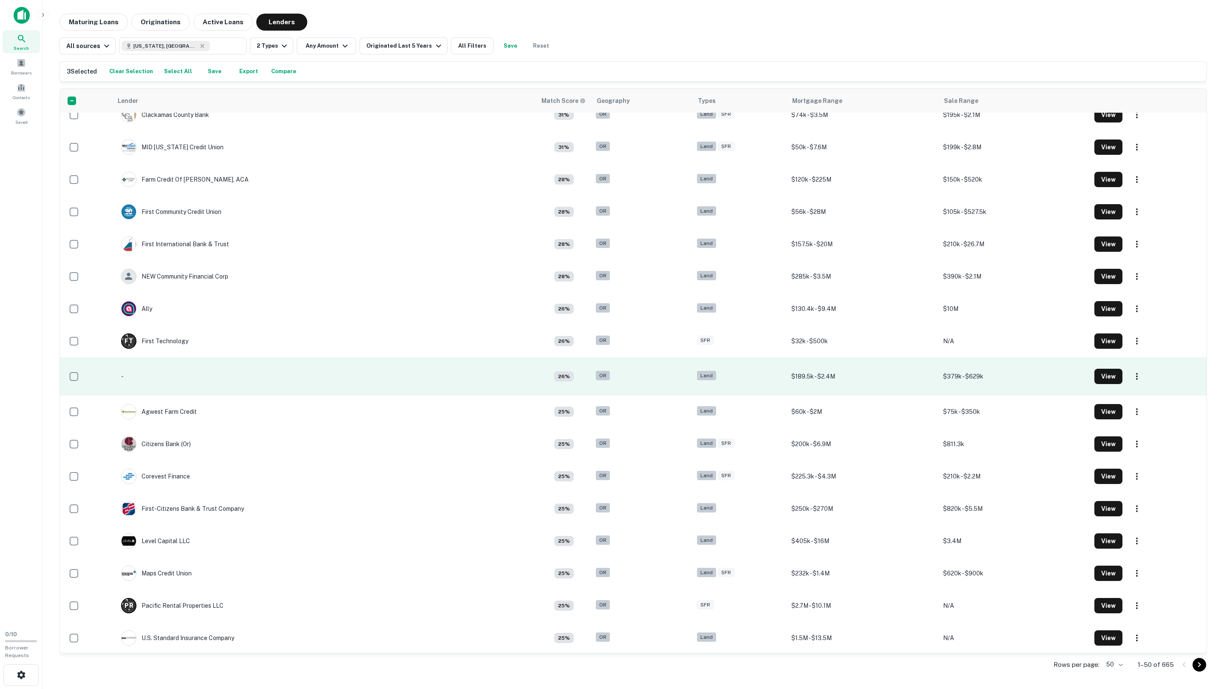
click at [161, 373] on td "-" at bounding box center [325, 376] width 424 height 38
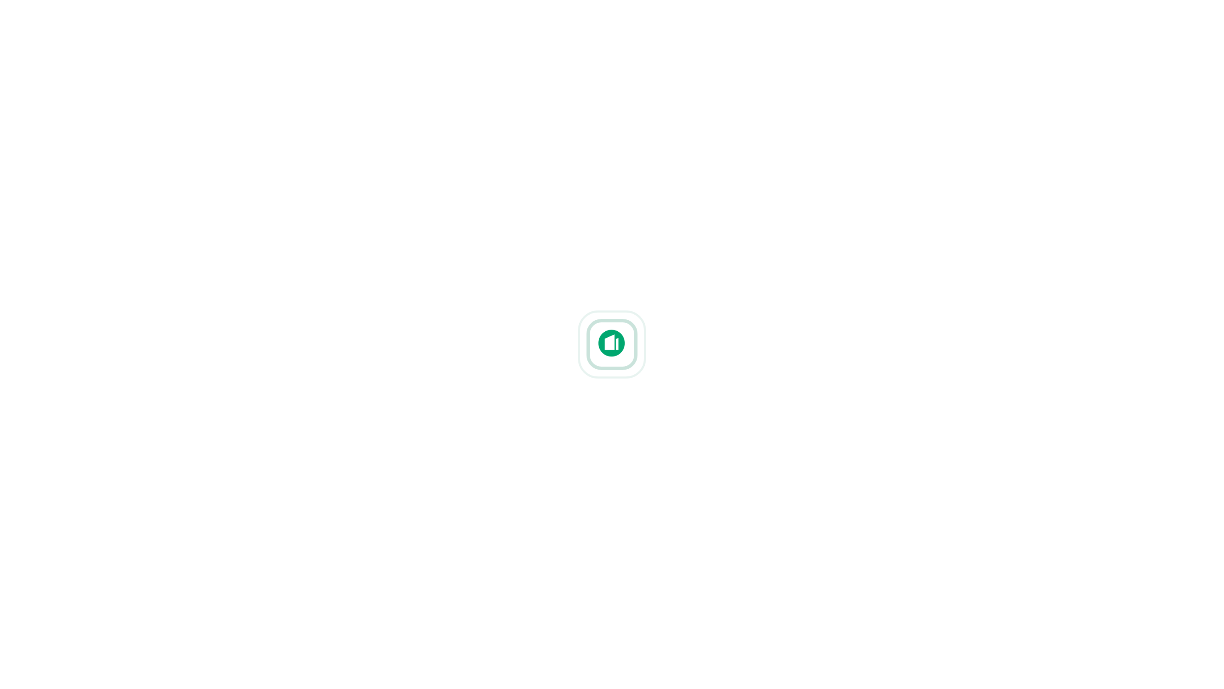
click at [237, 547] on div at bounding box center [612, 344] width 1224 height 553
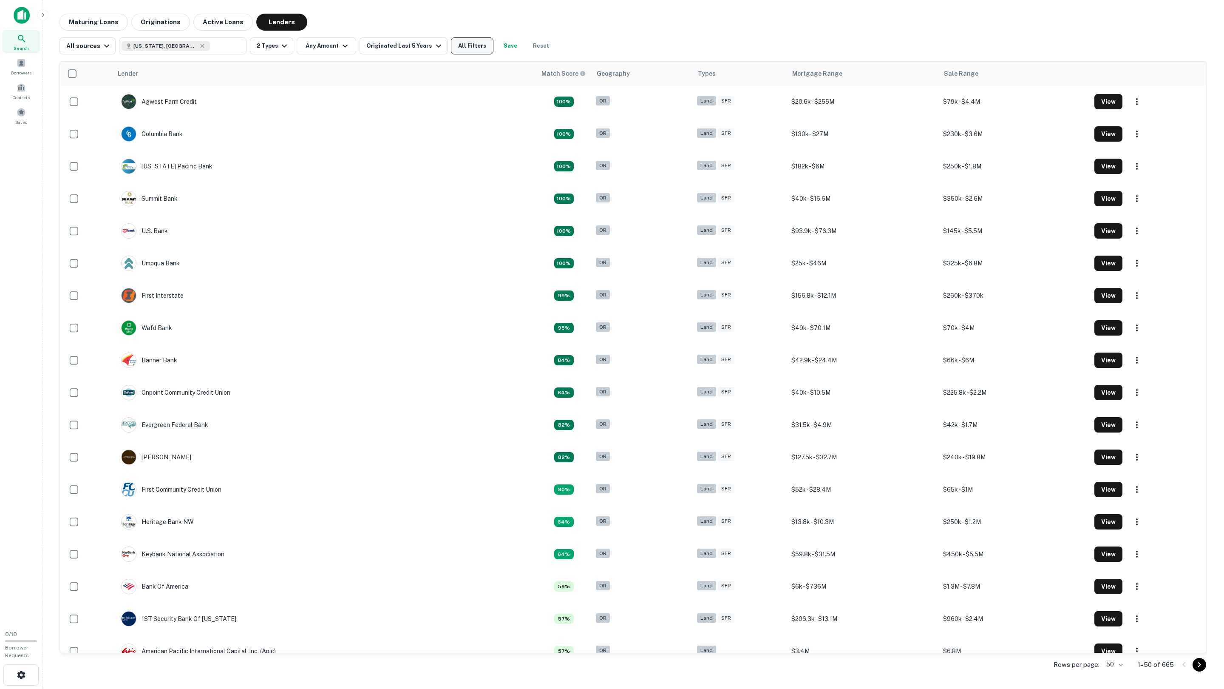
click at [455, 43] on button "All Filters" at bounding box center [472, 45] width 43 height 17
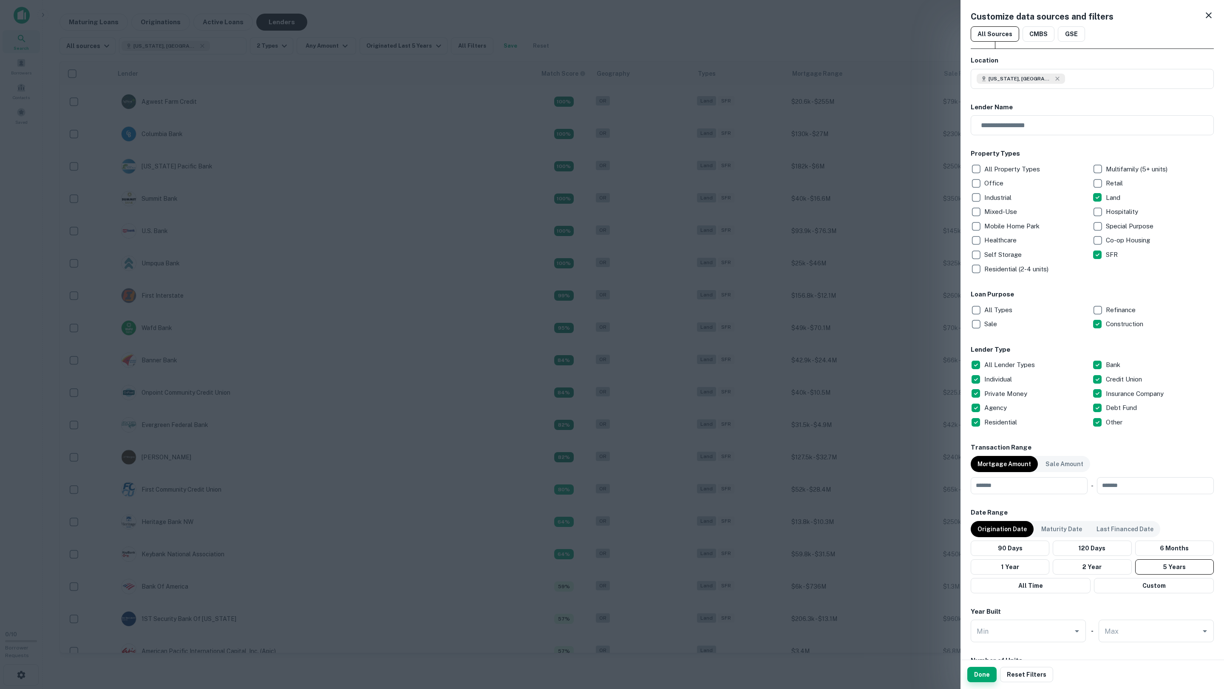
drag, startPoint x: 961, startPoint y: 674, endPoint x: 968, endPoint y: 674, distance: 6.8
click at [967, 674] on div "Done Reset Filters" at bounding box center [1093, 674] width 264 height 29
drag, startPoint x: 977, startPoint y: 674, endPoint x: 974, endPoint y: 670, distance: 4.8
click at [977, 674] on button "Done" at bounding box center [981, 673] width 29 height 15
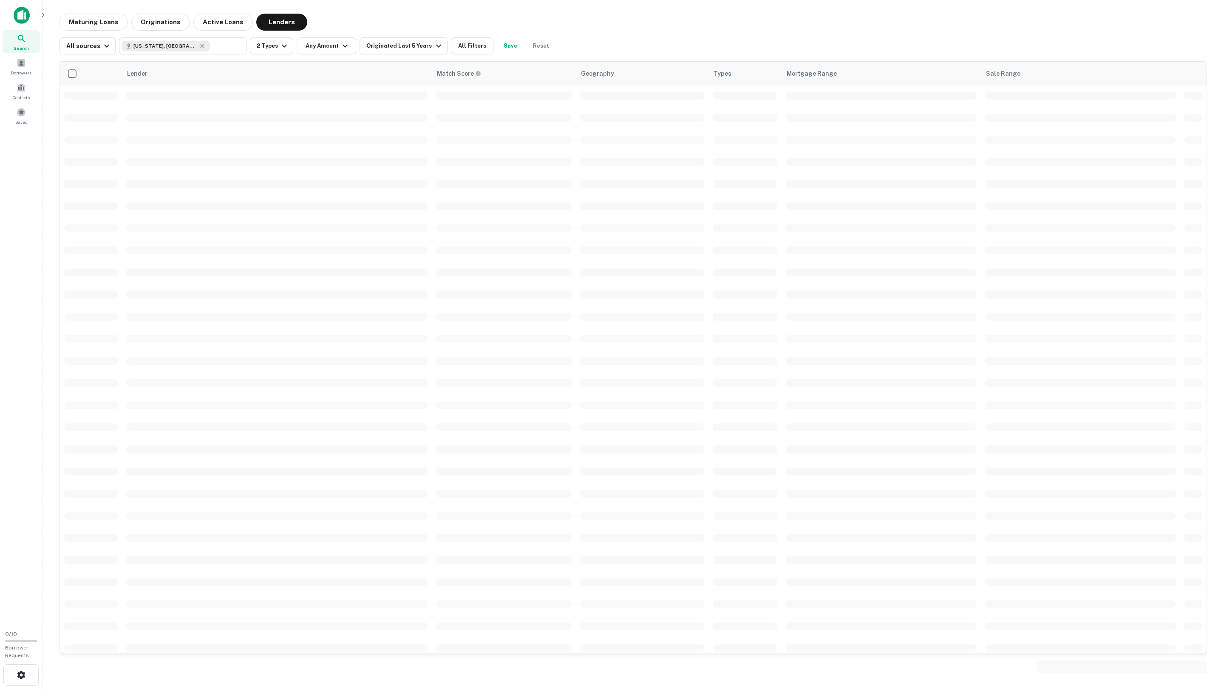
scroll to position [82, 0]
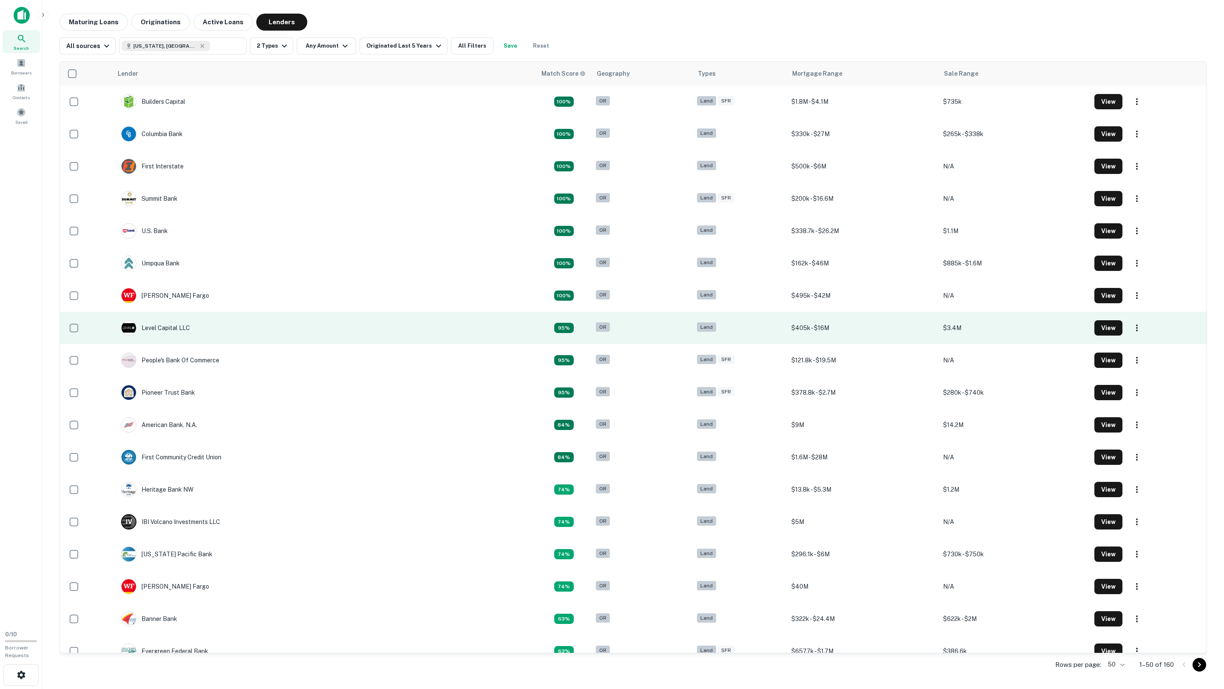
scroll to position [1053, 0]
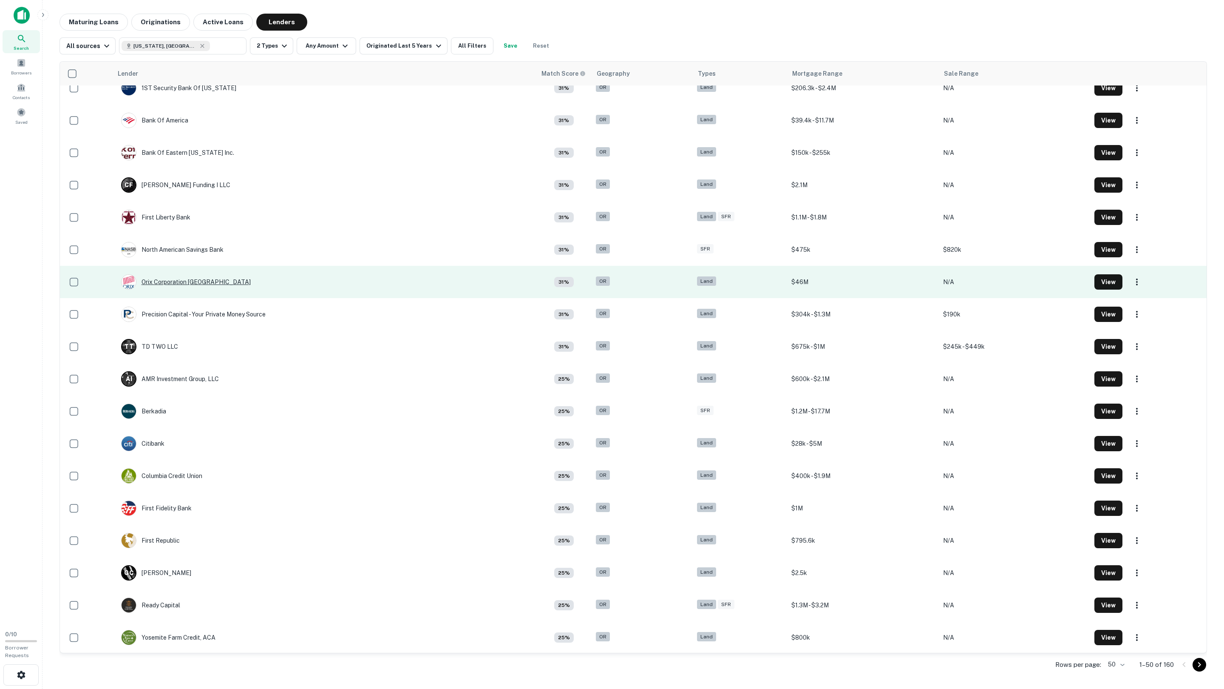
click at [199, 279] on div "Orix Corporation [GEOGRAPHIC_DATA]" at bounding box center [186, 281] width 130 height 15
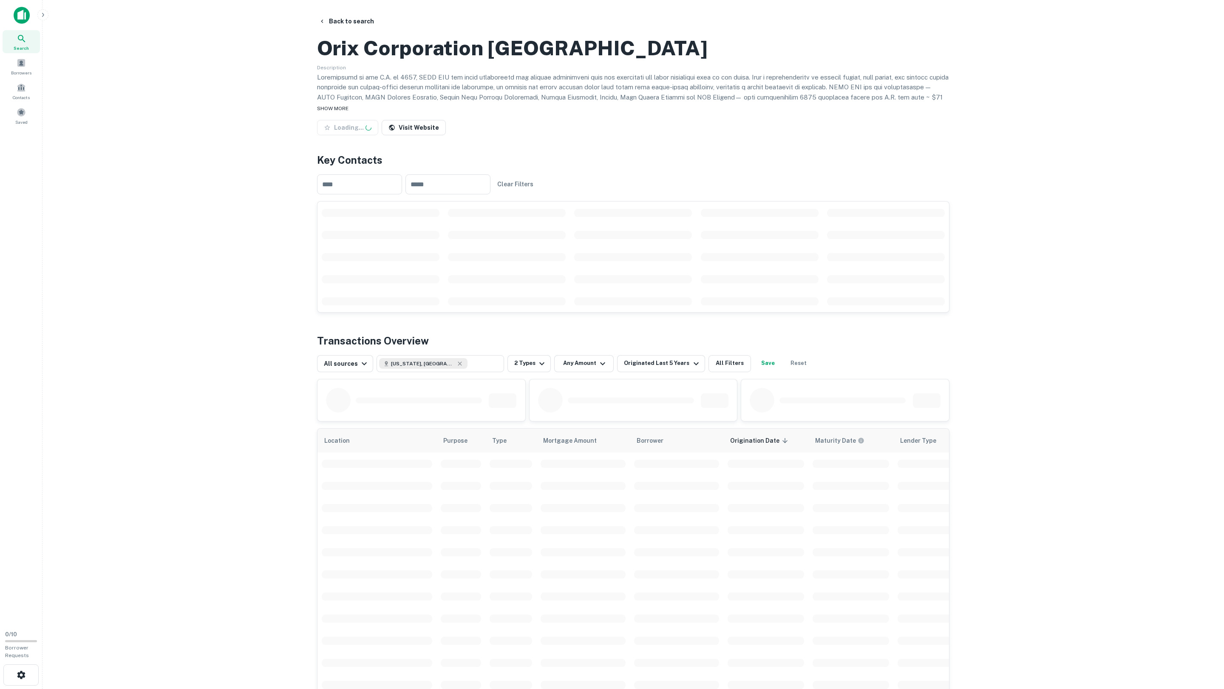
click at [342, 111] on span "SHOW MORE" at bounding box center [332, 108] width 31 height 6
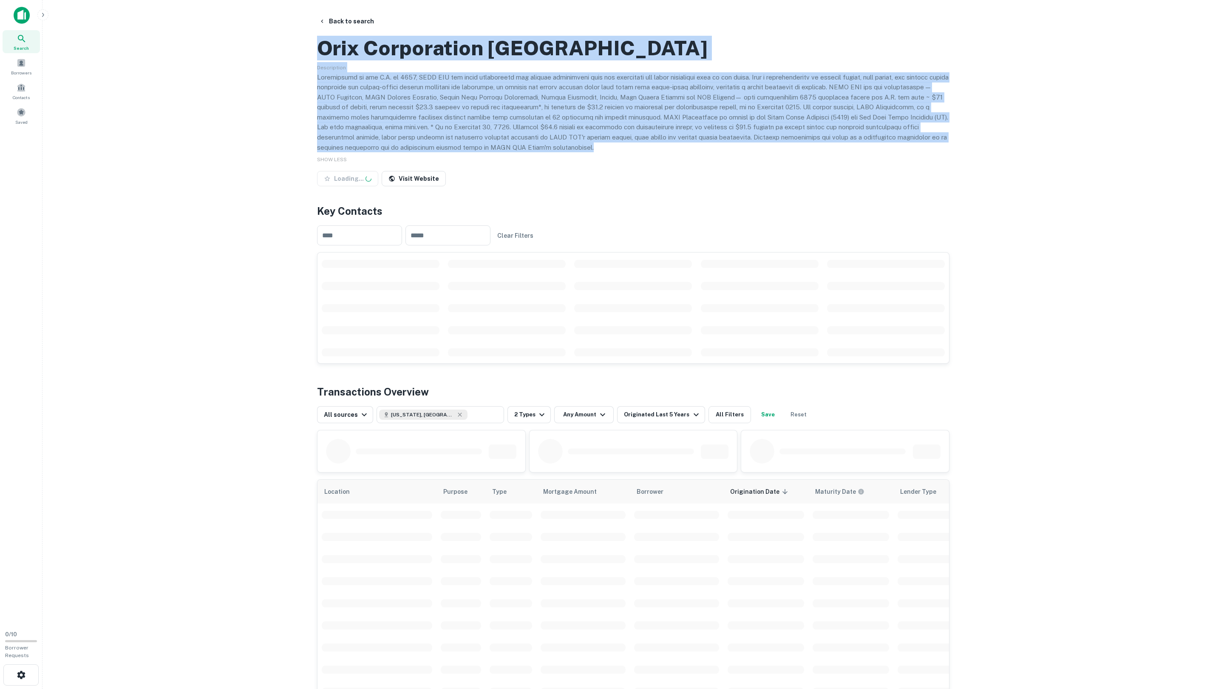
drag, startPoint x: 318, startPoint y: 88, endPoint x: 599, endPoint y: 187, distance: 297.6
click at [599, 187] on div "Orix Corporation USA Description SHOW LESS Loading... Visit Website" at bounding box center [633, 110] width 632 height 157
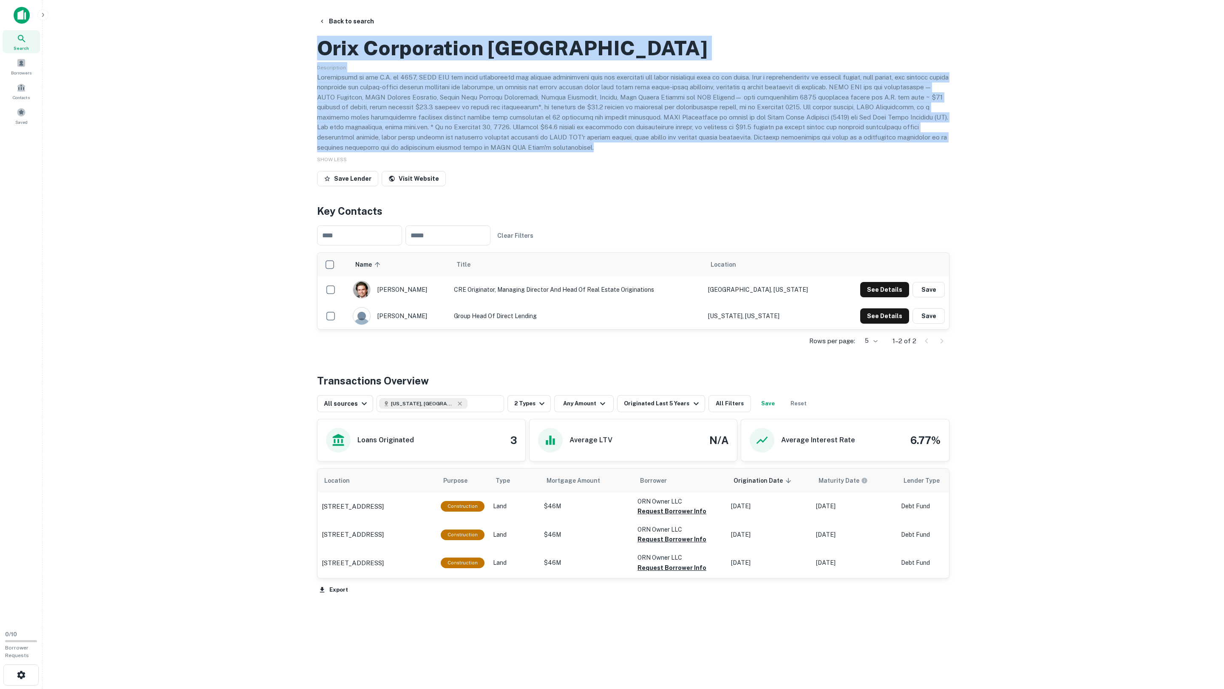
copy div "Orix Corporation USA Description Established in the U.S. in 1981, ORIX USA has …"
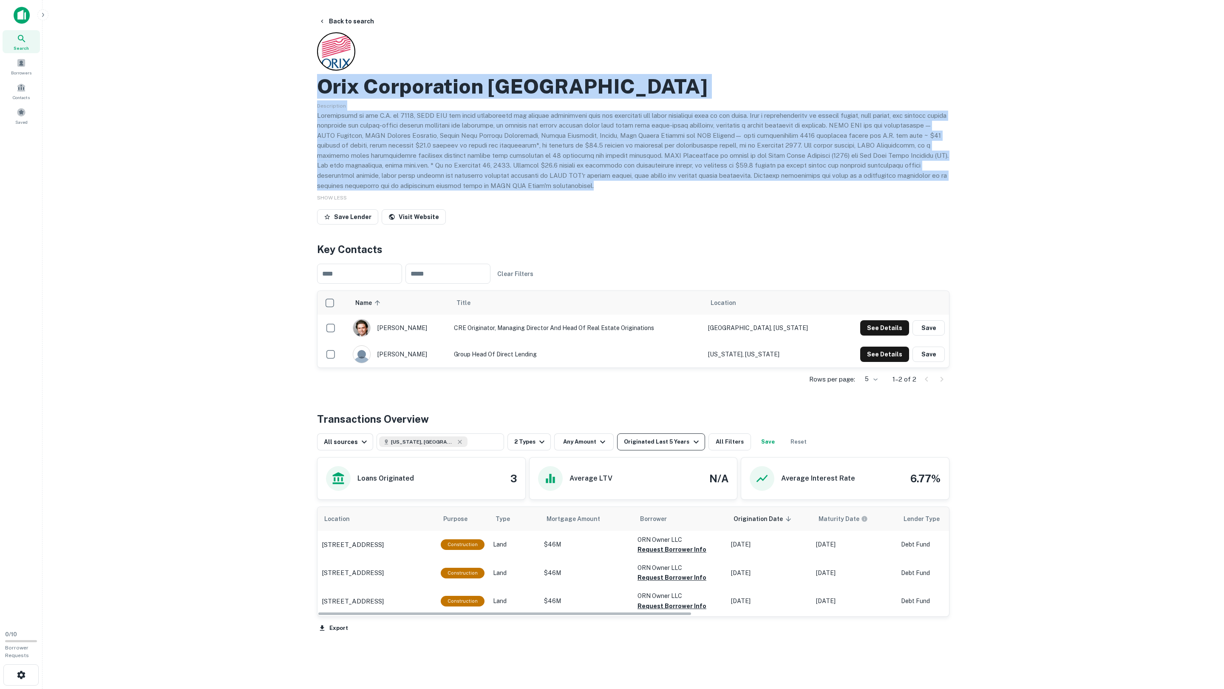
click at [685, 434] on button "Originated Last 5 Years" at bounding box center [661, 441] width 88 height 17
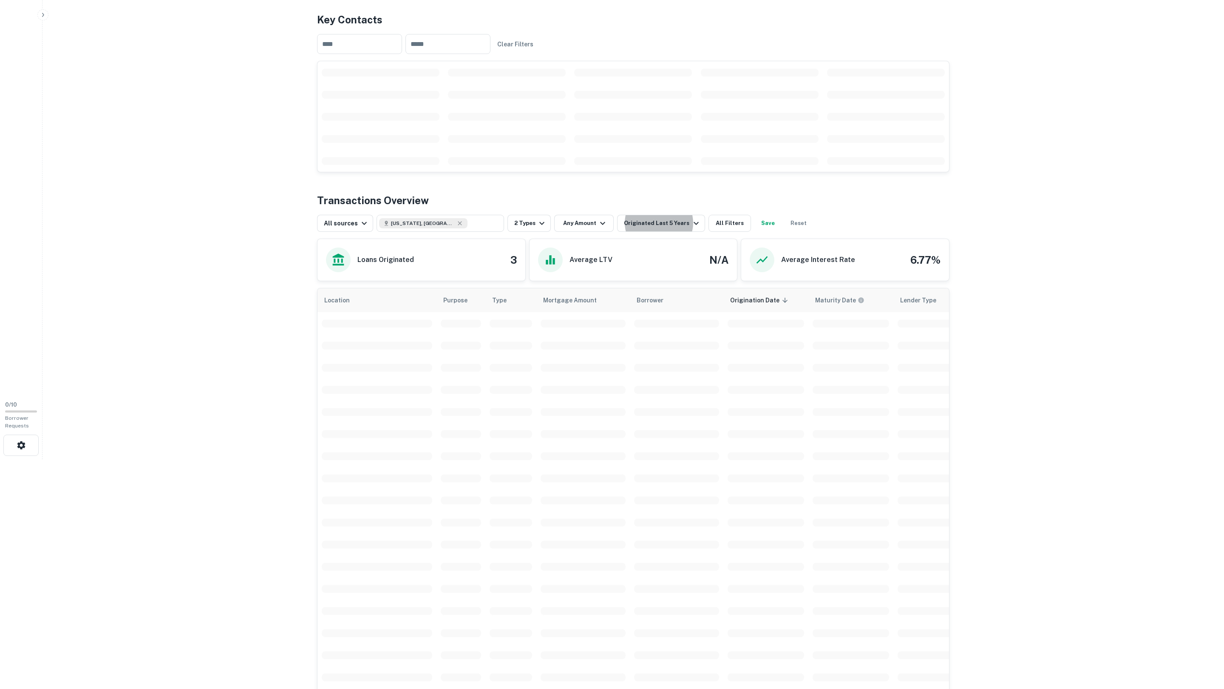
scroll to position [28, 0]
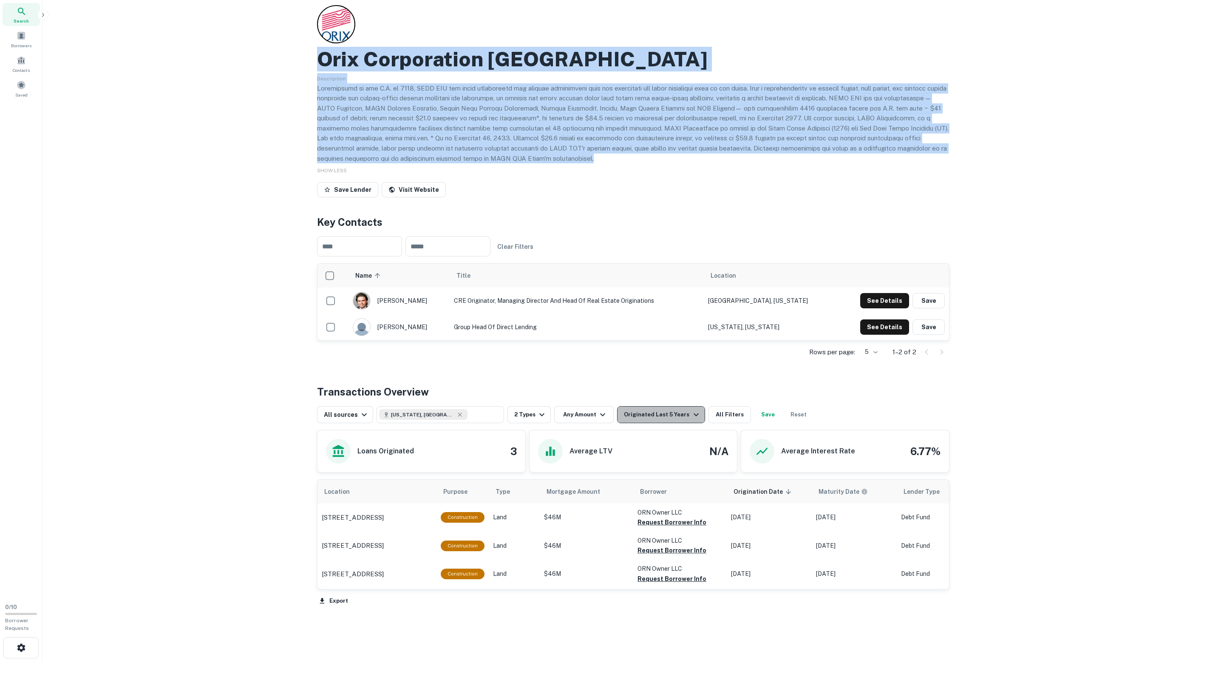
click at [692, 413] on icon "button" at bounding box center [696, 414] width 10 height 10
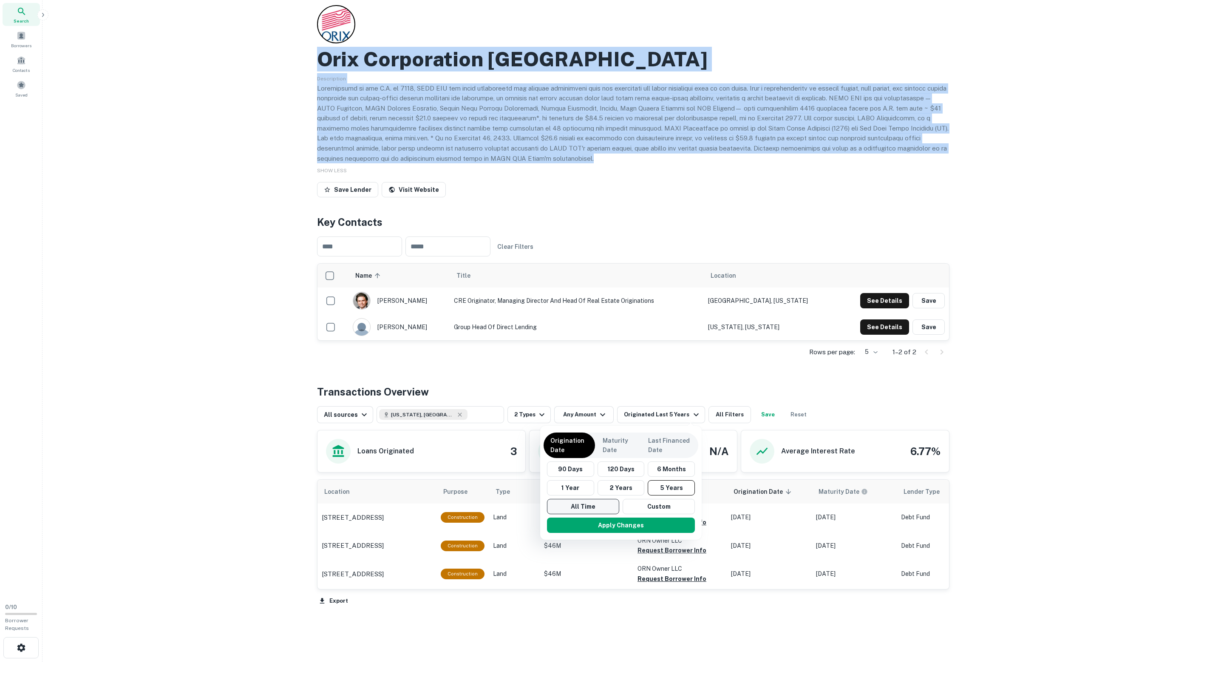
click at [595, 504] on button "All Time" at bounding box center [583, 506] width 72 height 15
click at [610, 526] on button "Apply Changes" at bounding box center [610, 524] width 148 height 15
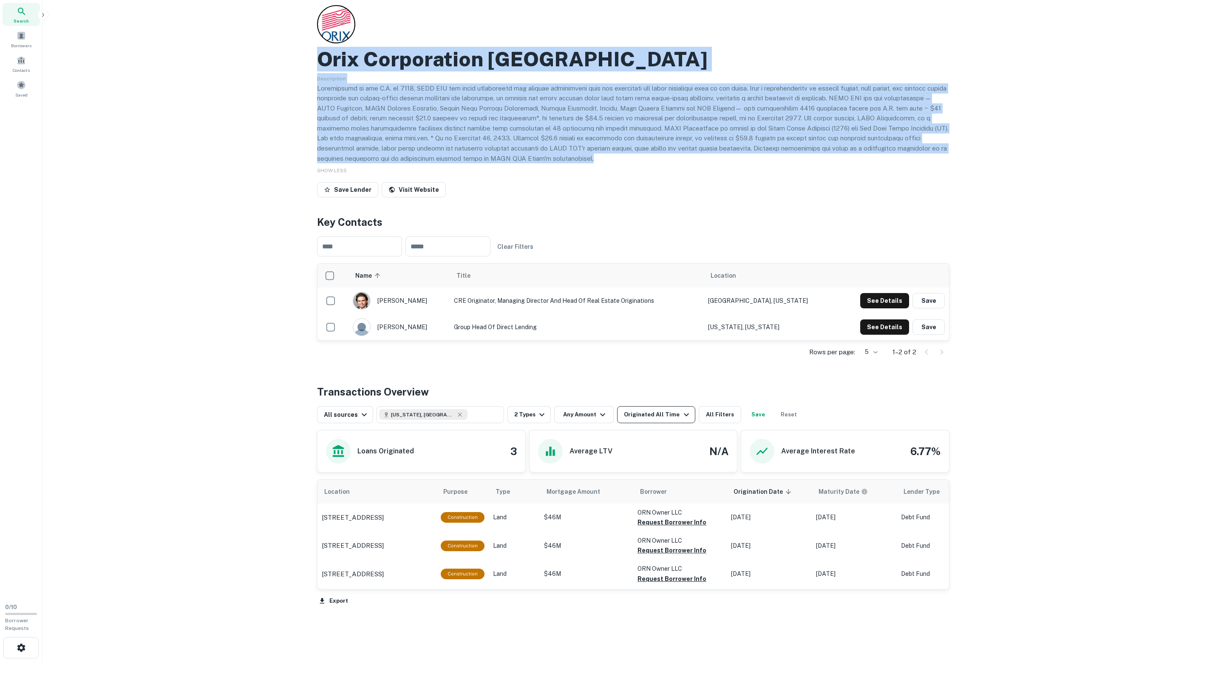
click at [657, 409] on div "Originated All Time" at bounding box center [657, 414] width 67 height 10
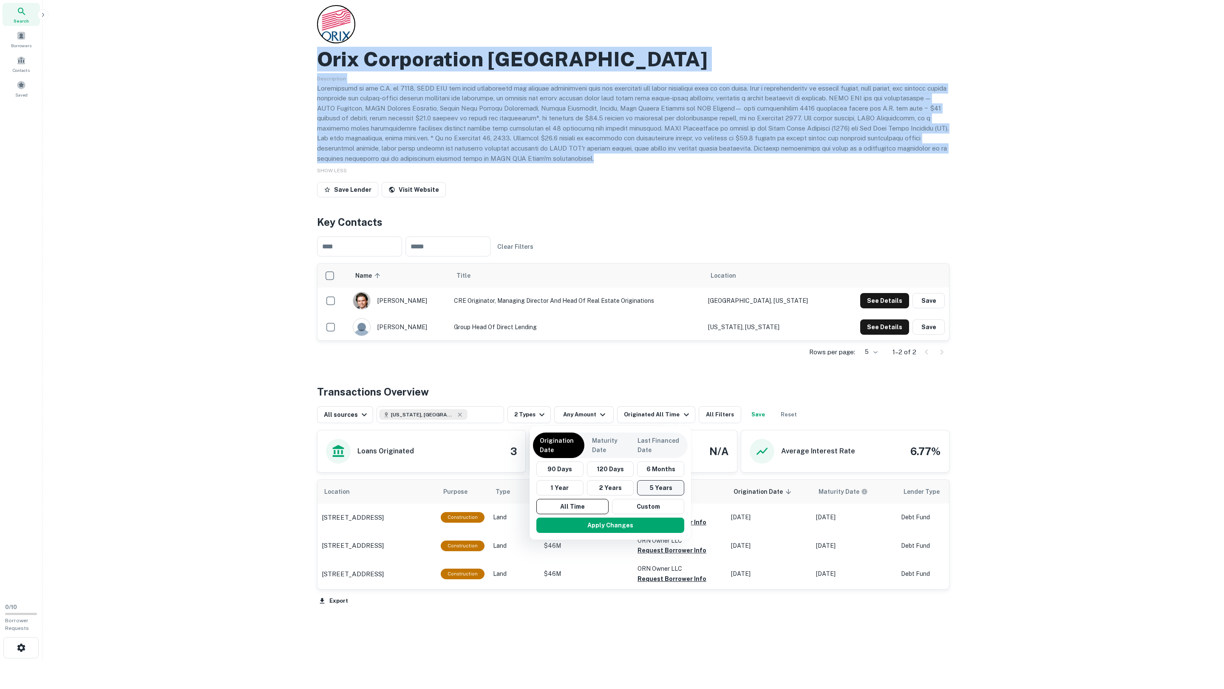
click at [664, 489] on button "5 Years" at bounding box center [660, 487] width 47 height 15
click at [567, 532] on button "Apply Changes" at bounding box center [621, 524] width 148 height 15
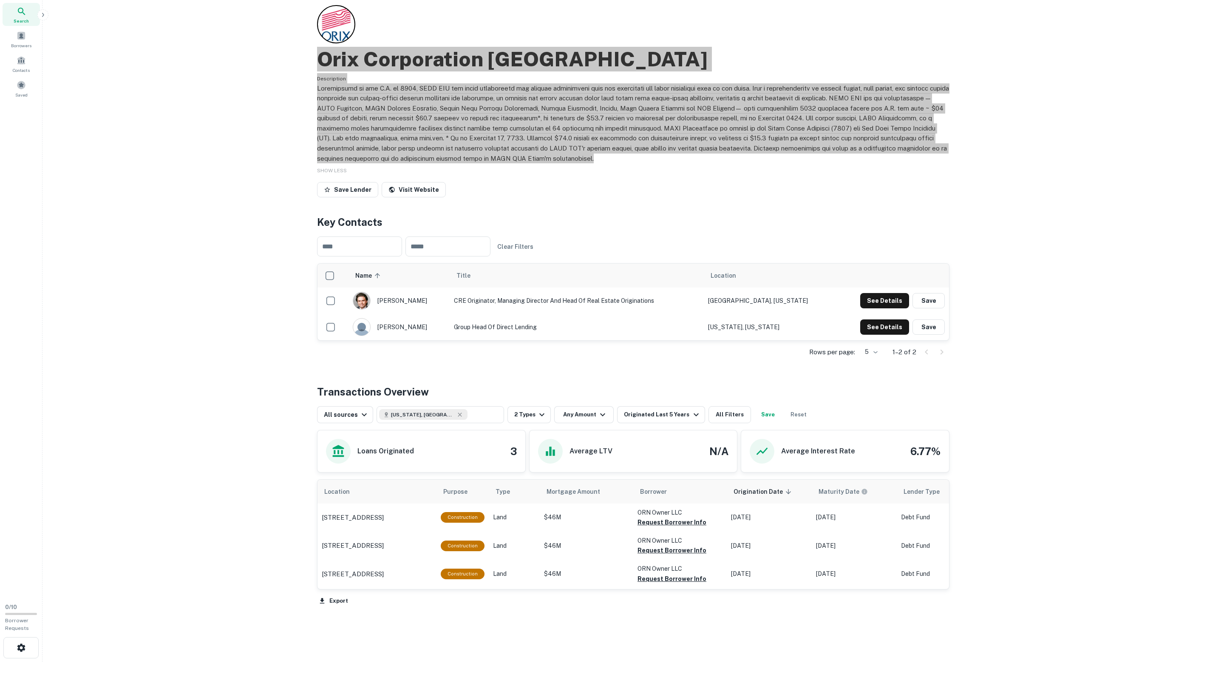
scroll to position [28, 0]
